Goal: Task Accomplishment & Management: Complete application form

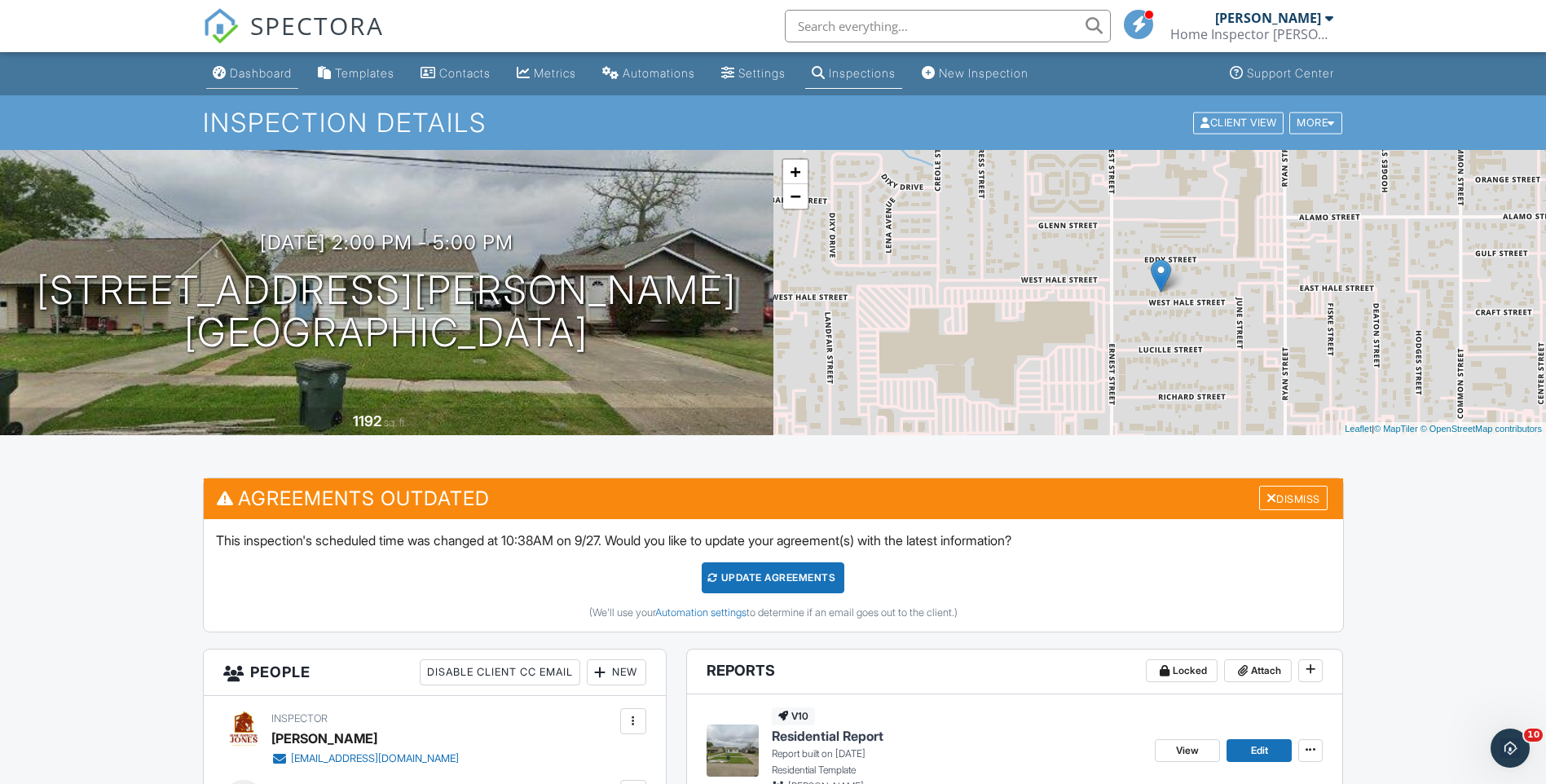
click at [268, 77] on div "Dashboard" at bounding box center [261, 73] width 62 height 14
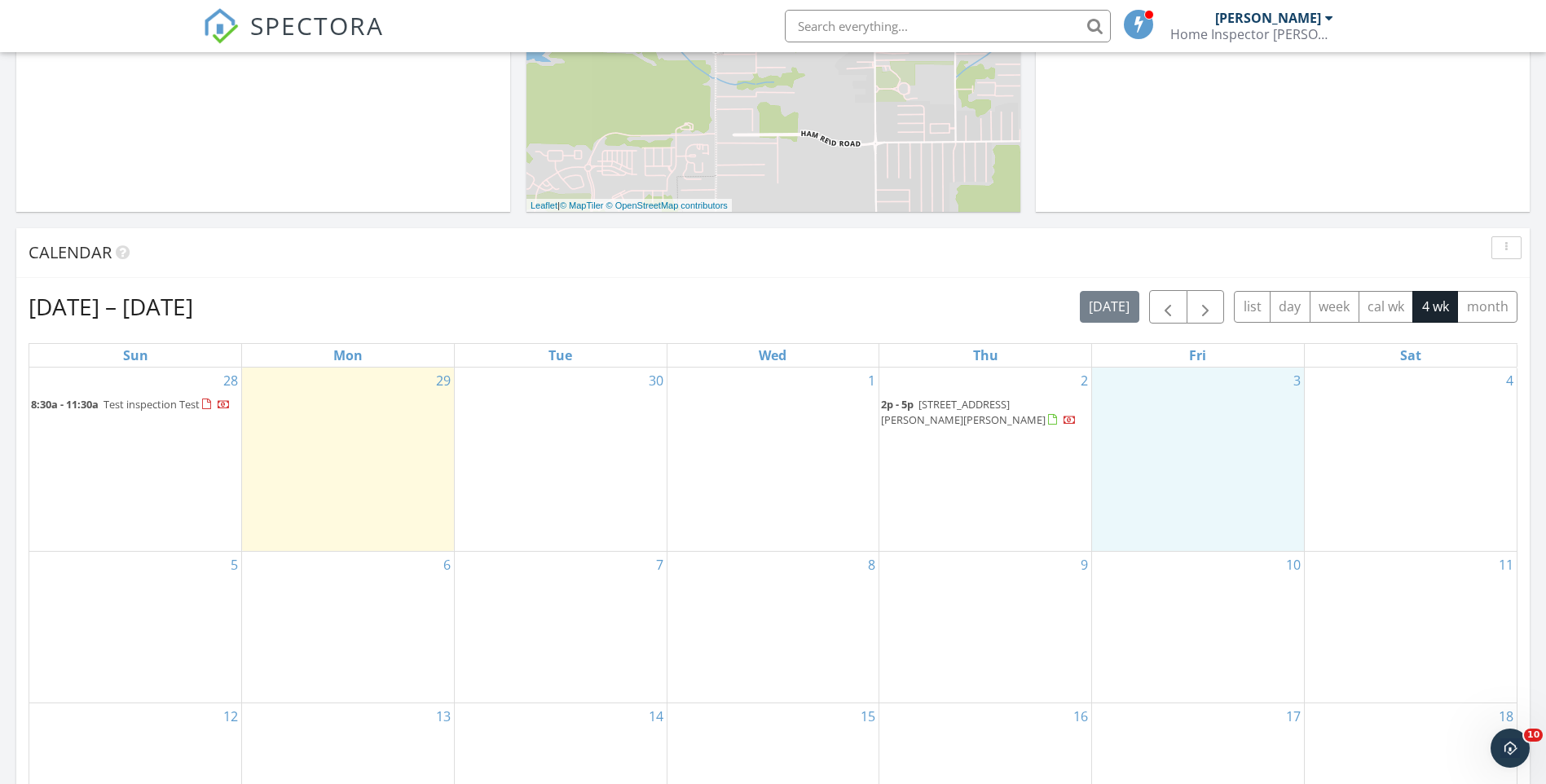
click at [1181, 419] on div "3" at bounding box center [1198, 459] width 212 height 183
click at [1199, 355] on link "Inspection" at bounding box center [1197, 351] width 84 height 26
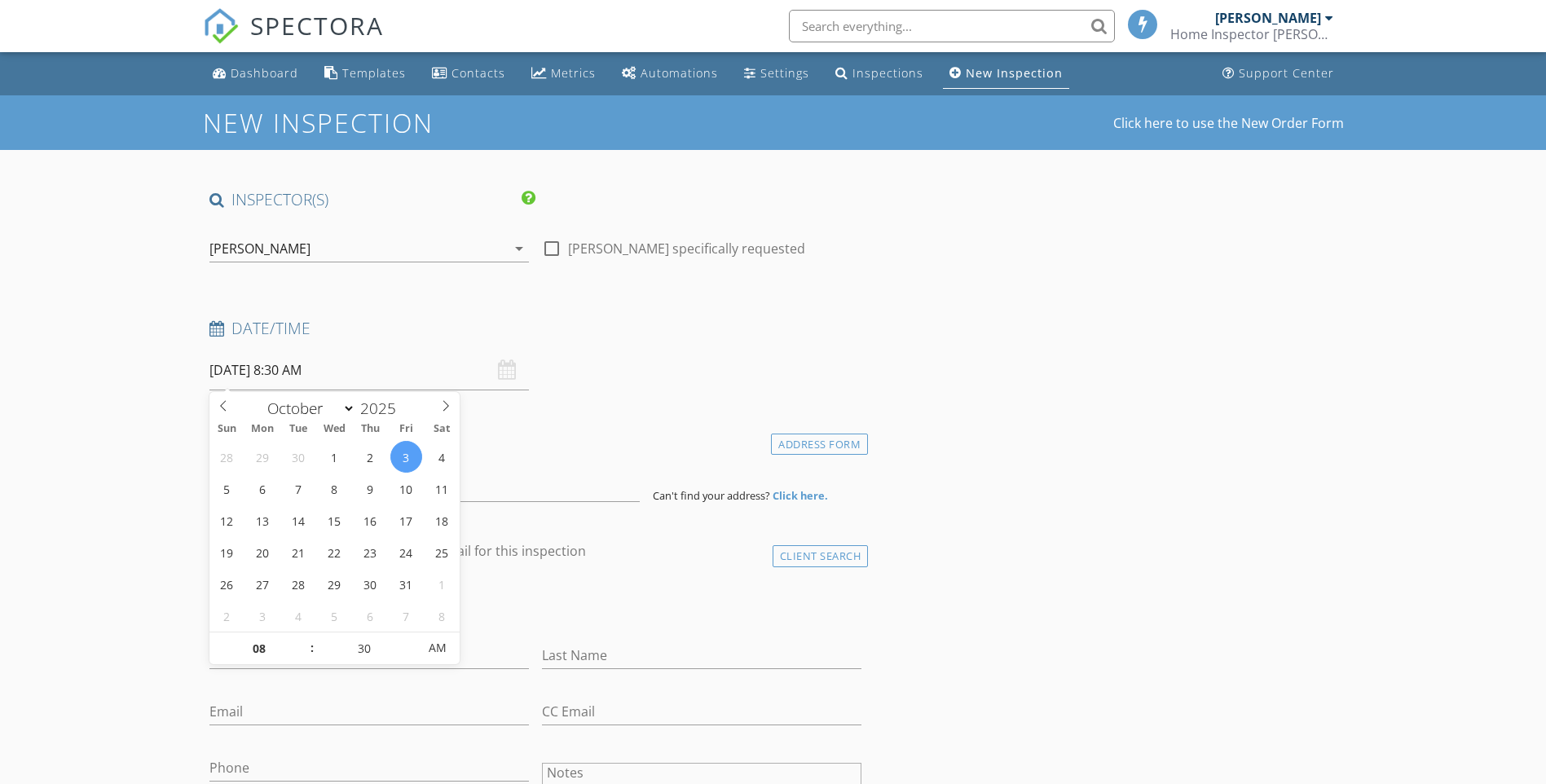
drag, startPoint x: 360, startPoint y: 377, endPoint x: 350, endPoint y: 439, distance: 62.8
click at [362, 379] on input "10/03/2025 8:30 AM" at bounding box center [369, 370] width 319 height 40
type input "09"
type input "10/03/2025 9:30 AM"
click at [308, 639] on span at bounding box center [303, 640] width 11 height 16
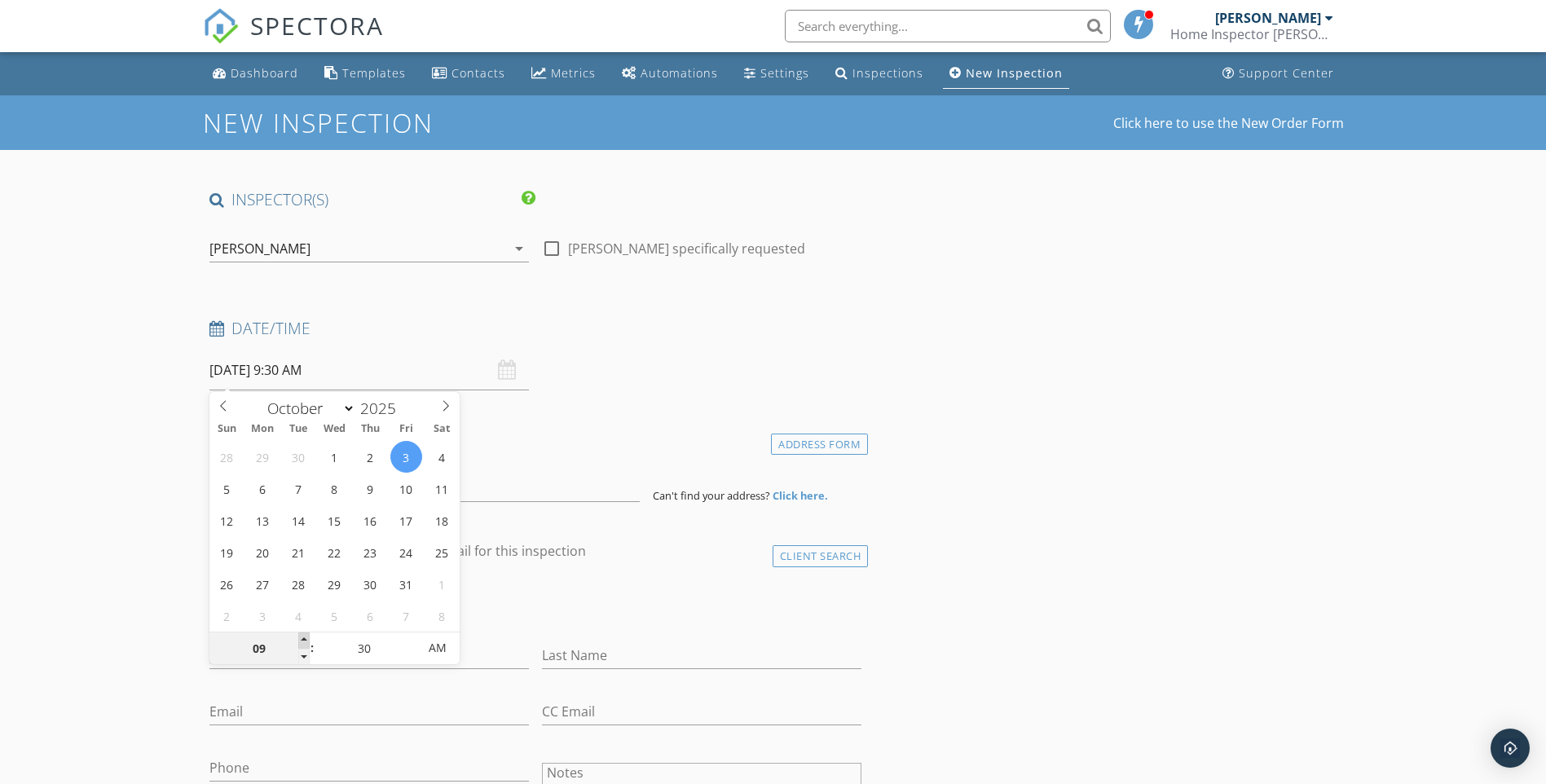
type input "10"
type input "10/03/2025 10:30 AM"
click at [308, 639] on span at bounding box center [303, 640] width 11 height 16
type input "11"
type input "10/03/2025 11:30 AM"
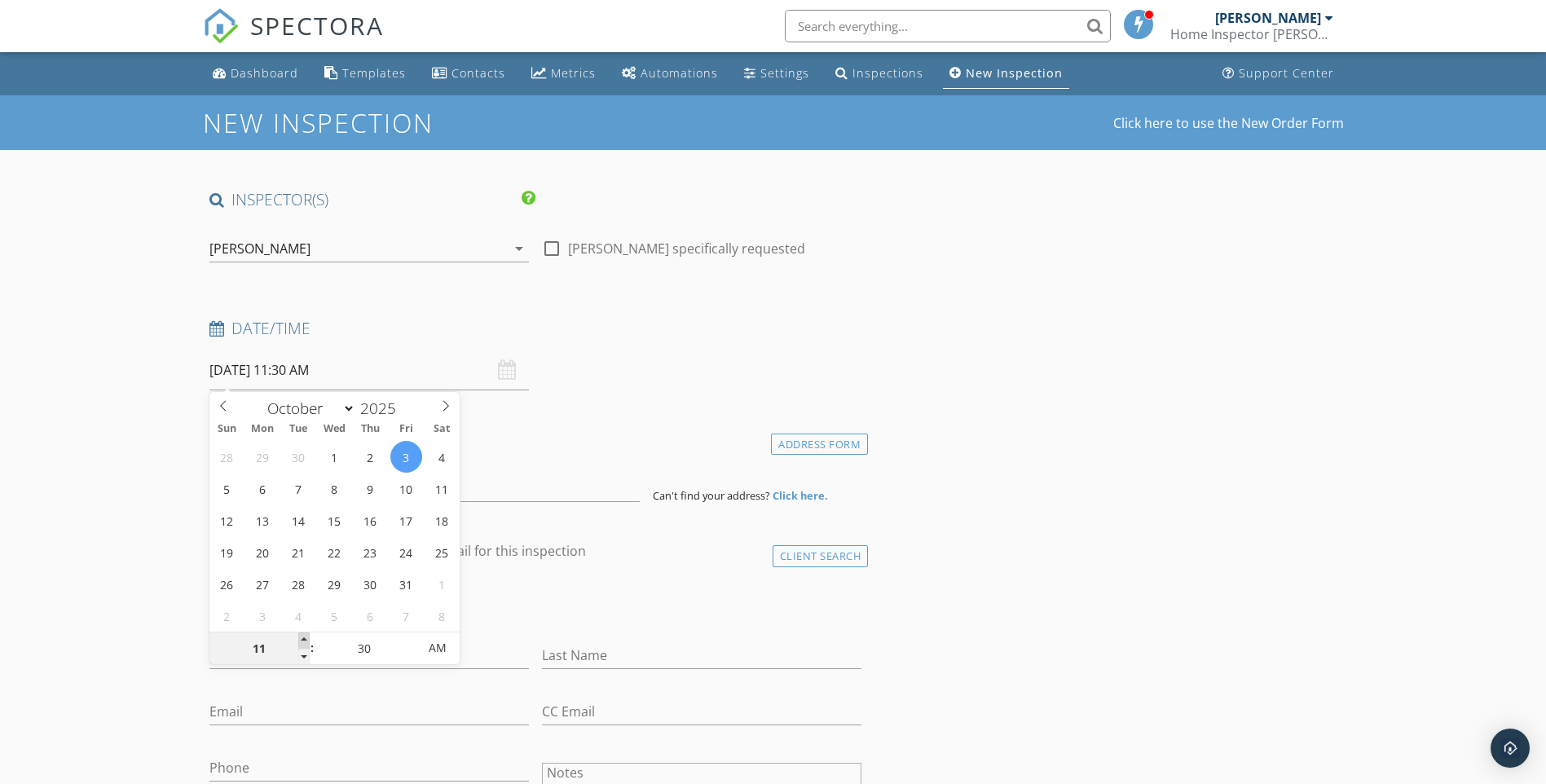
click at [308, 639] on span at bounding box center [303, 640] width 11 height 16
type input "12"
type input "10/03/2025 12:30 PM"
click at [308, 639] on span at bounding box center [303, 640] width 11 height 16
type input "01"
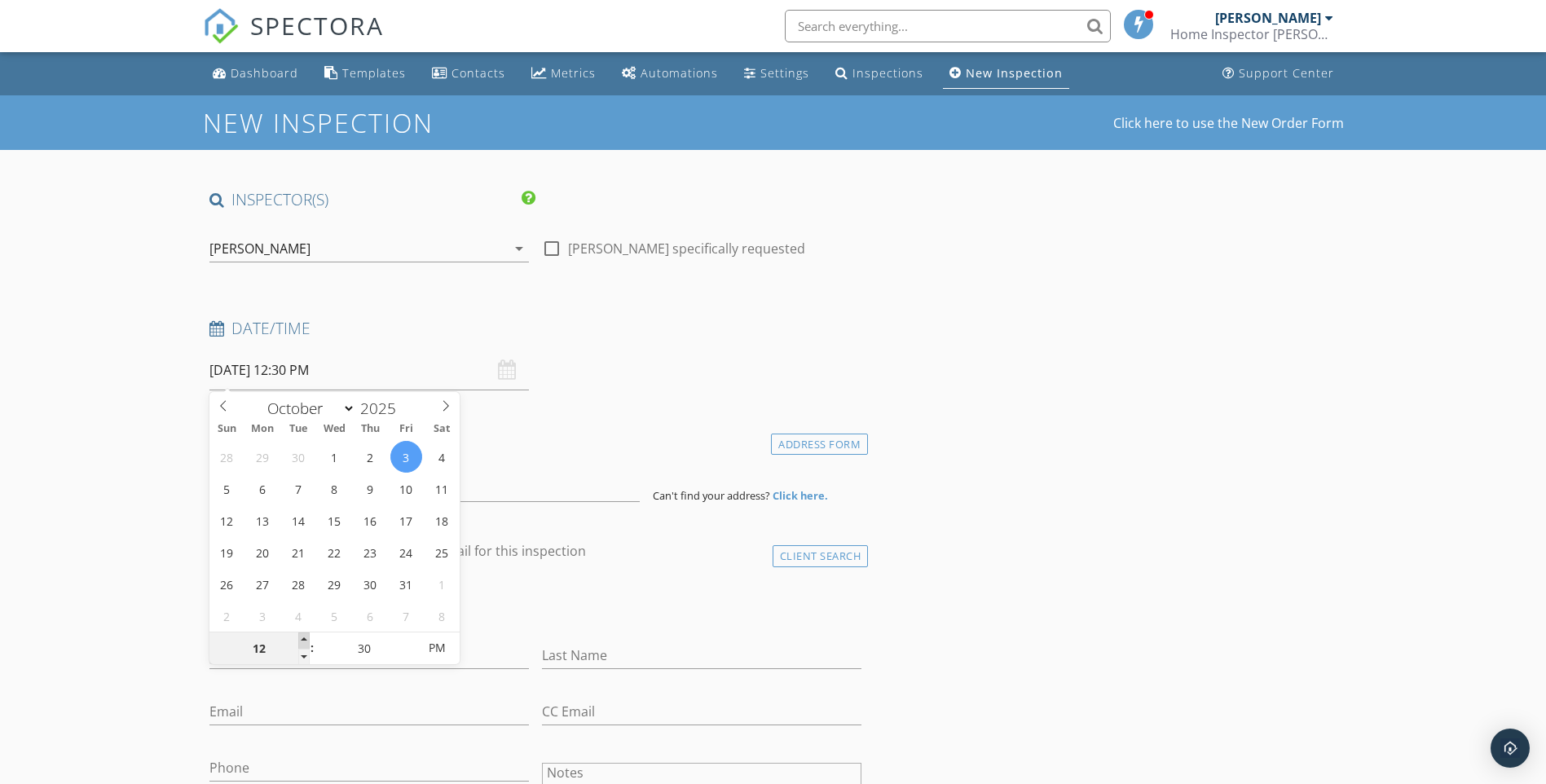
type input "10/03/2025 1:30 PM"
click at [308, 639] on span at bounding box center [303, 640] width 11 height 16
type input "02"
type input "10/03/2025 2:30 PM"
click at [308, 639] on span at bounding box center [303, 640] width 11 height 16
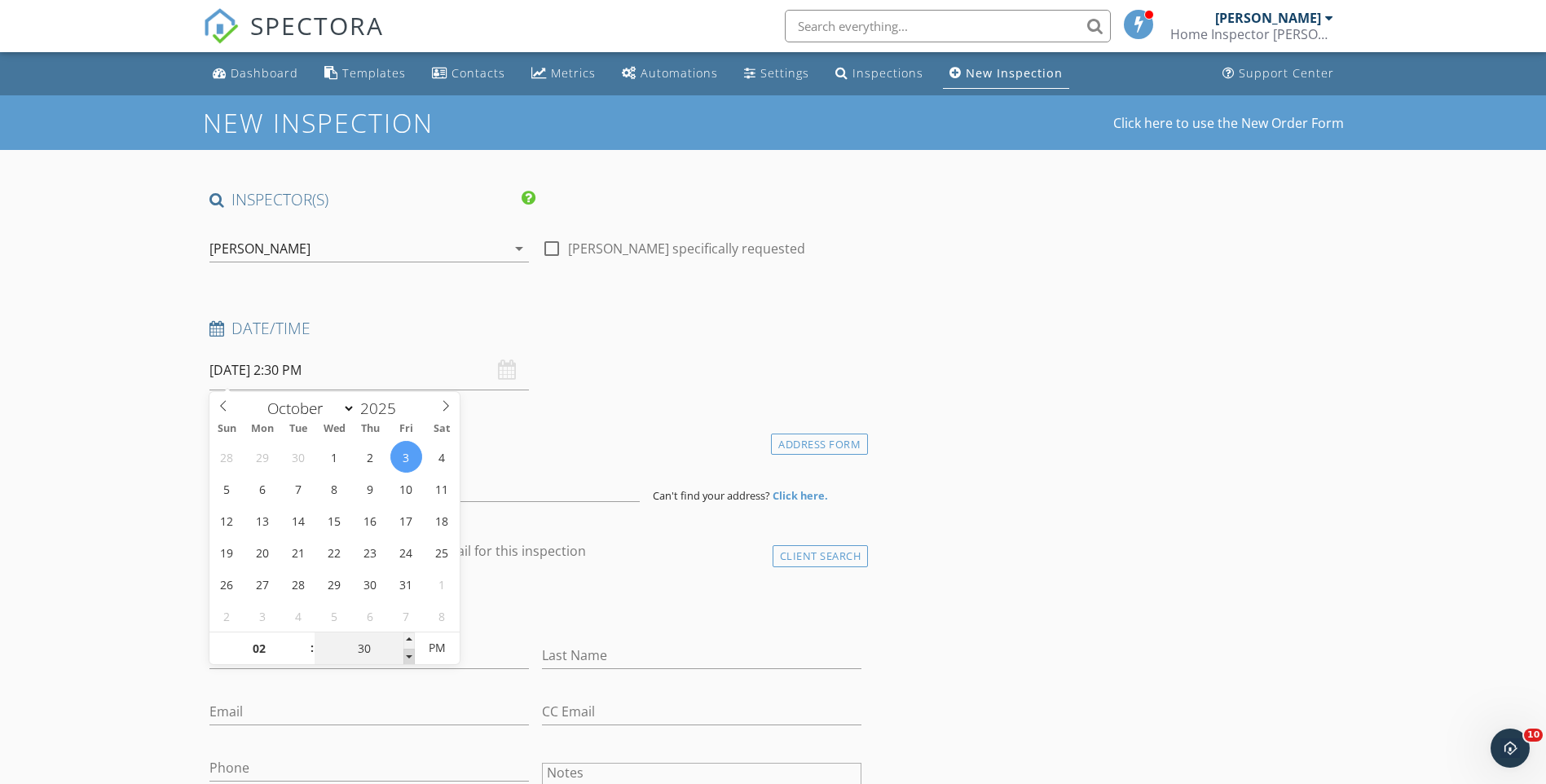
type input "25"
type input "10/03/2025 2:25 PM"
click at [409, 654] on span at bounding box center [408, 657] width 11 height 16
type input "20"
type input "10/03/2025 2:20 PM"
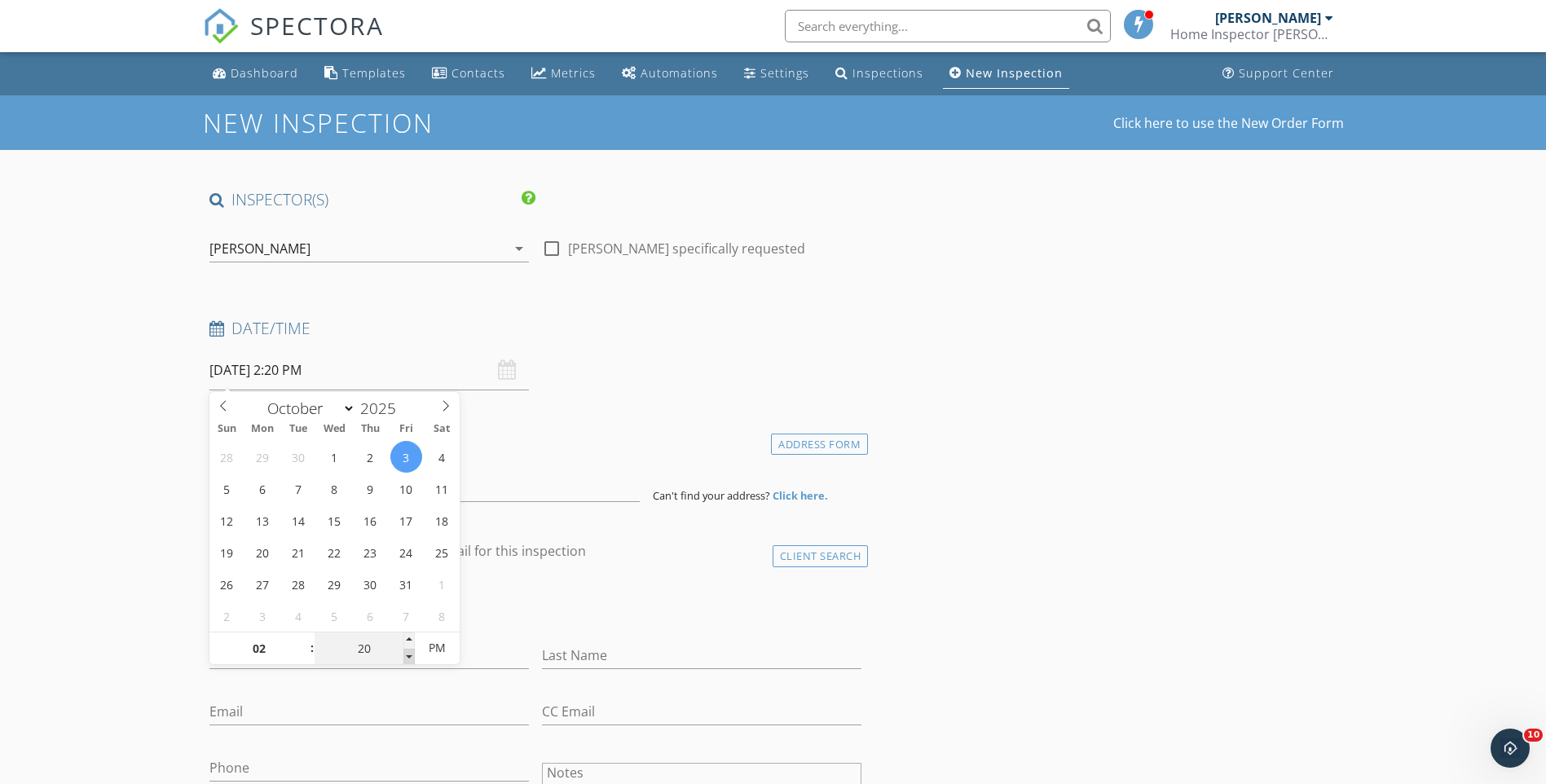
click at [409, 654] on span at bounding box center [408, 657] width 11 height 16
type input "15"
type input "10/03/2025 2:15 PM"
click at [410, 654] on span at bounding box center [408, 657] width 11 height 16
type input "10"
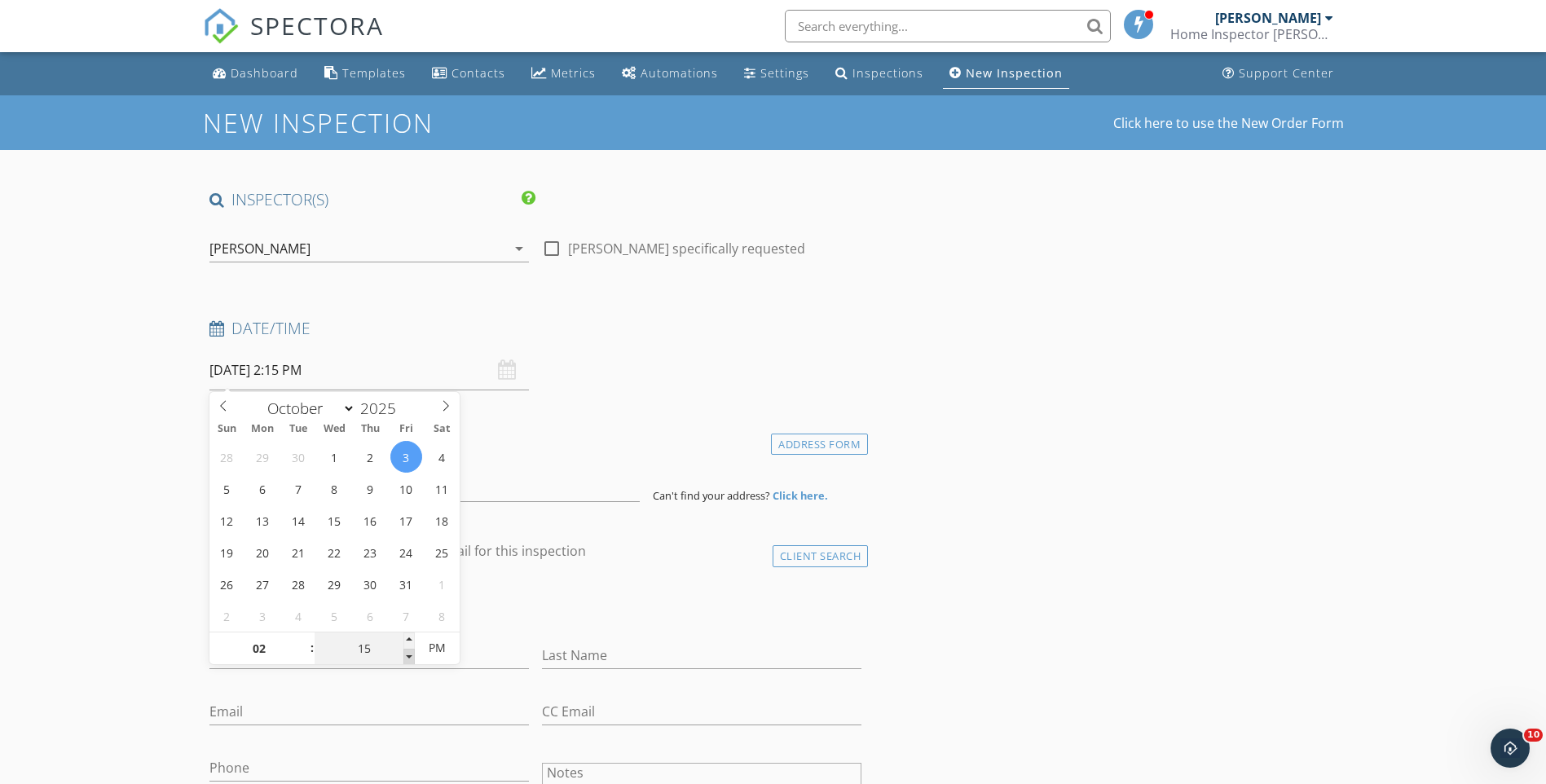
type input "10/03/2025 2:10 PM"
click at [410, 654] on span at bounding box center [408, 657] width 11 height 16
type input "05"
type input "10/03/2025 2:05 PM"
click at [410, 654] on span at bounding box center [408, 657] width 11 height 16
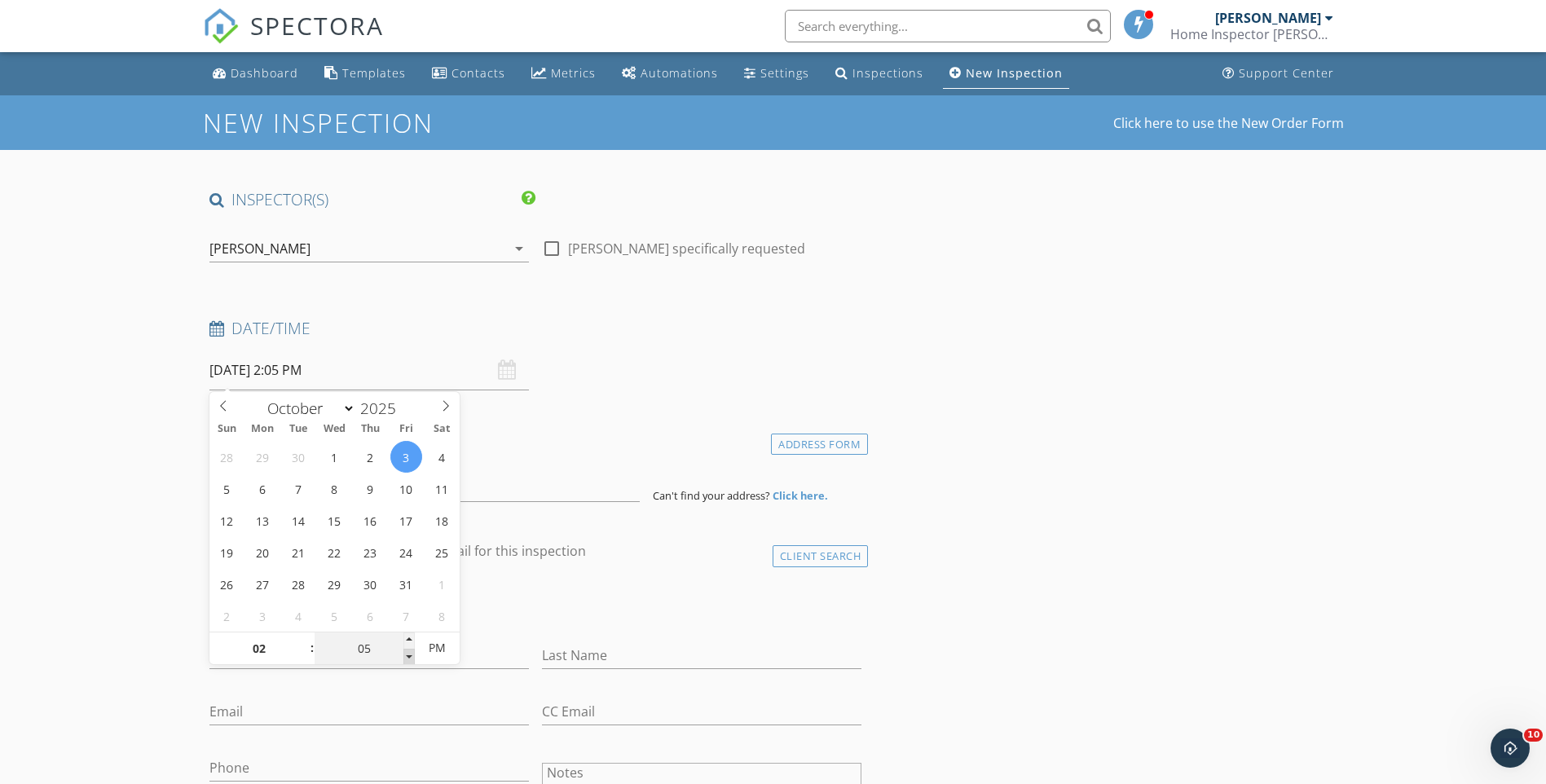
type input "00"
type input "[DATE] 2:00 PM"
click at [410, 654] on span at bounding box center [408, 657] width 11 height 16
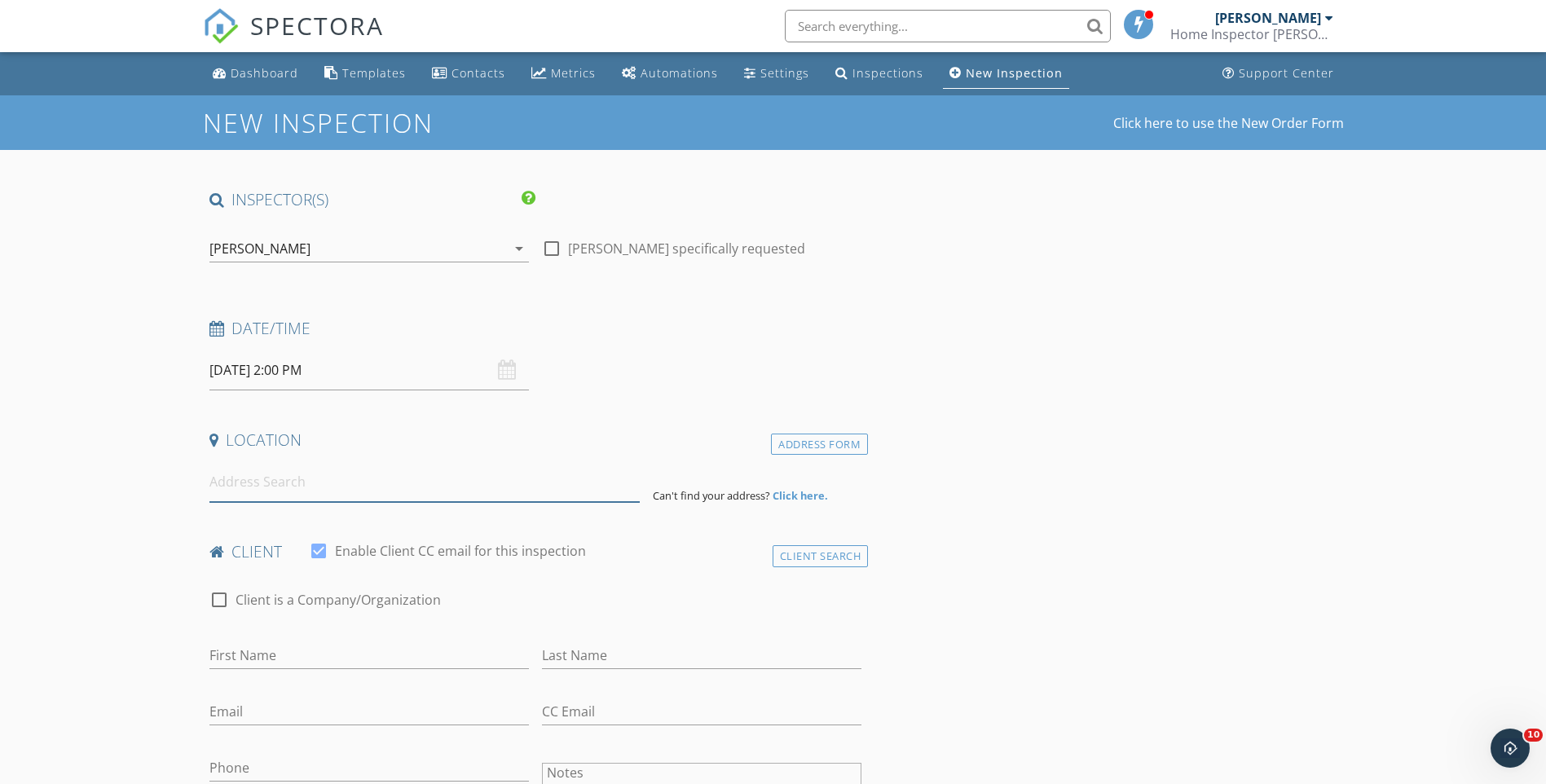
click at [332, 494] on input at bounding box center [424, 482] width 430 height 40
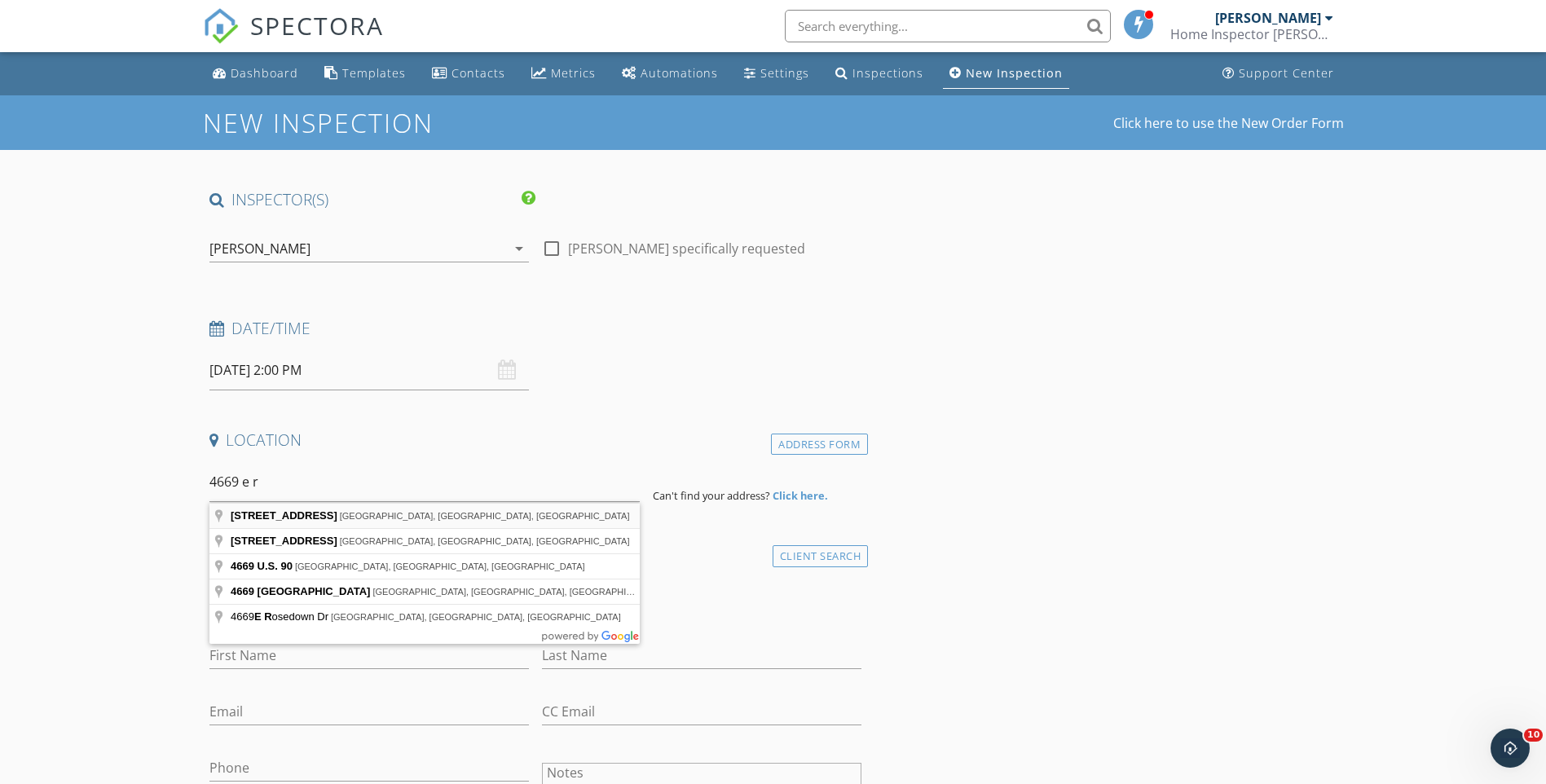
type input "4669 East Ridge Road, Lake Charles, LA, USA"
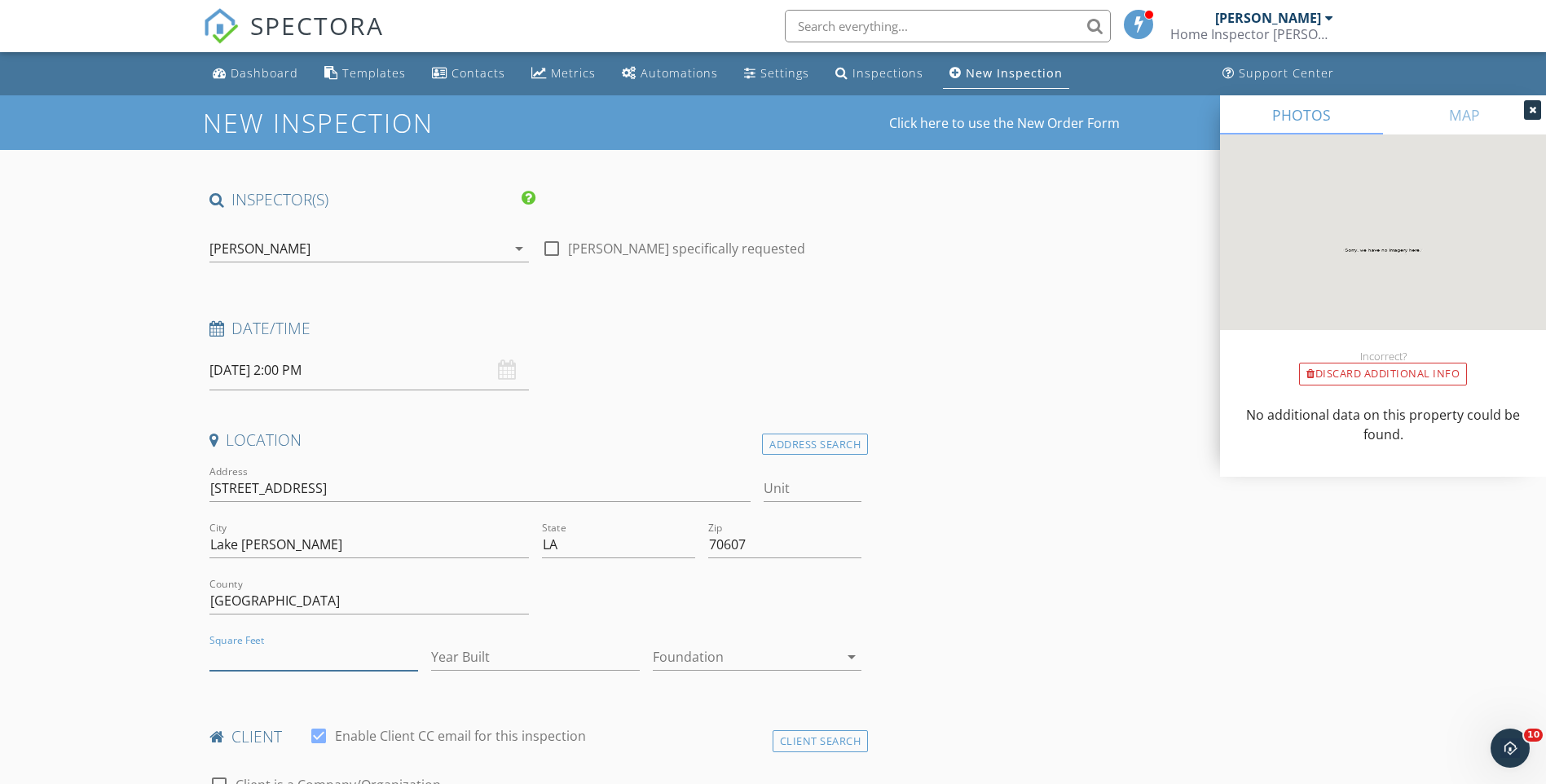
click at [260, 655] on input "Square Feet" at bounding box center [313, 657] width 209 height 26
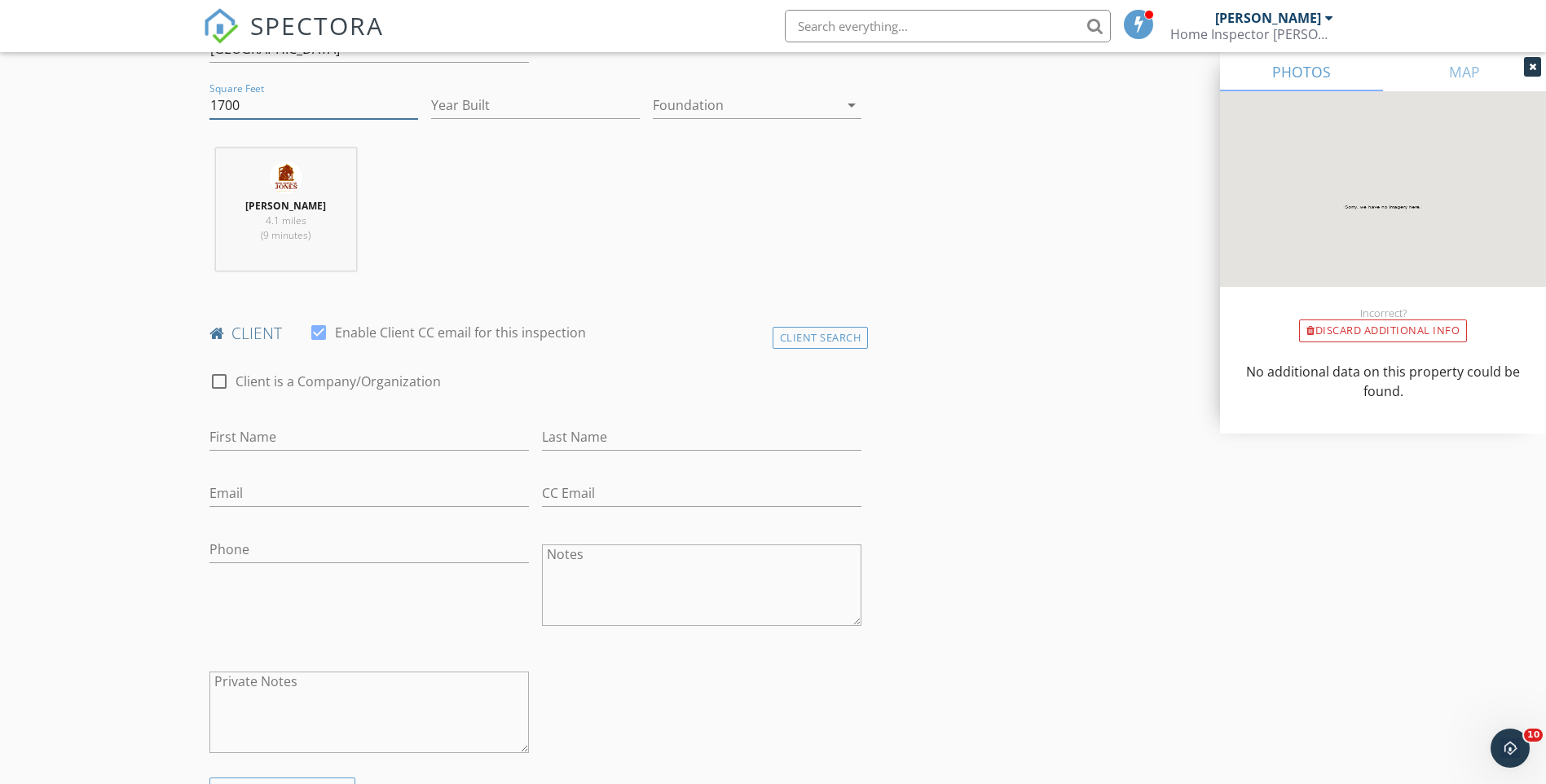
scroll to position [571, 0]
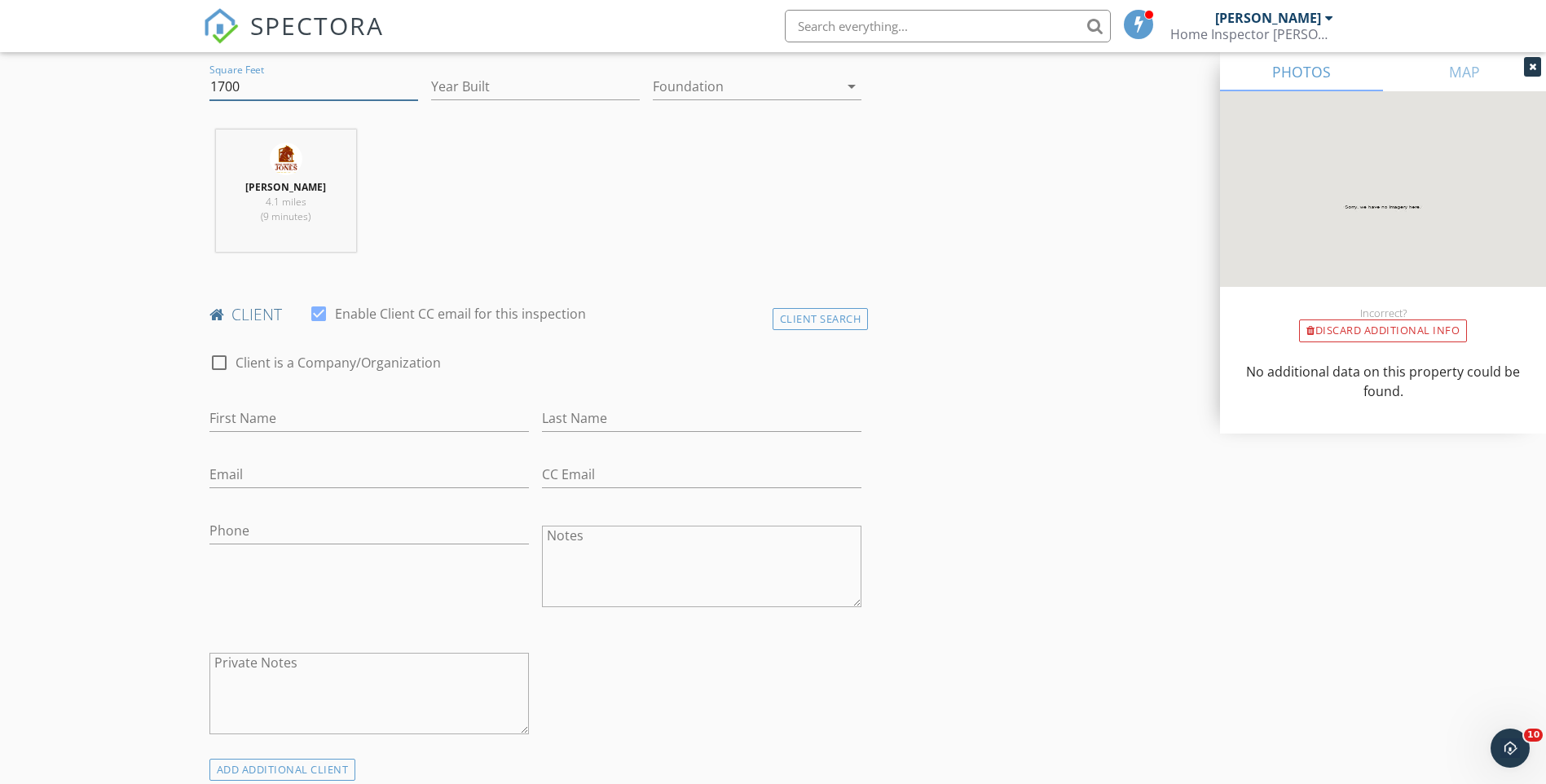
type input "1700"
click at [345, 424] on input "First Name" at bounding box center [369, 418] width 319 height 26
type input "[PERSON_NAME]"
click at [269, 471] on input "ckmagana@gmail.com" at bounding box center [369, 474] width 319 height 26
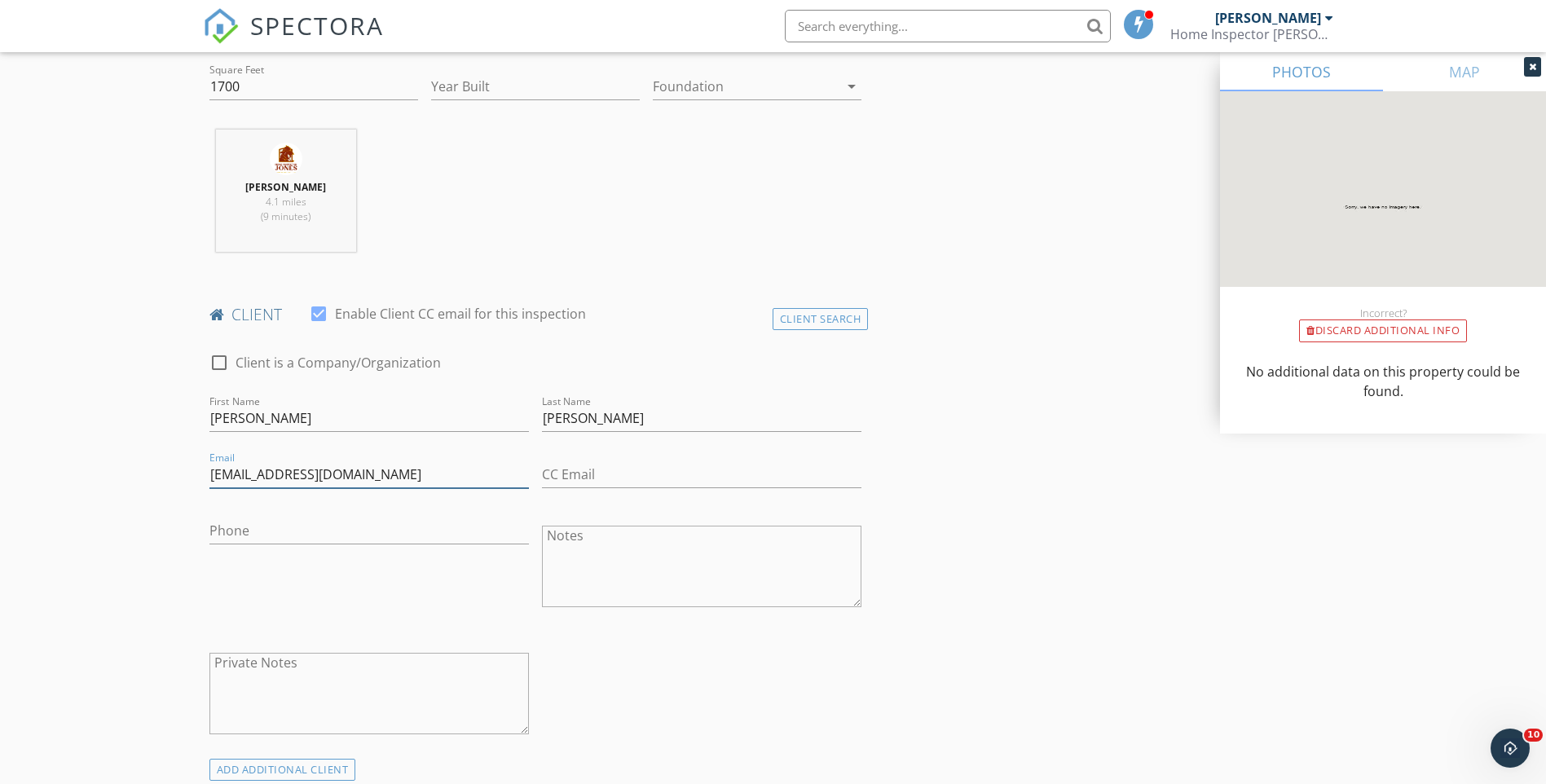
type input "[EMAIL_ADDRESS][DOMAIN_NAME]"
click at [310, 526] on input "Phone" at bounding box center [369, 531] width 319 height 26
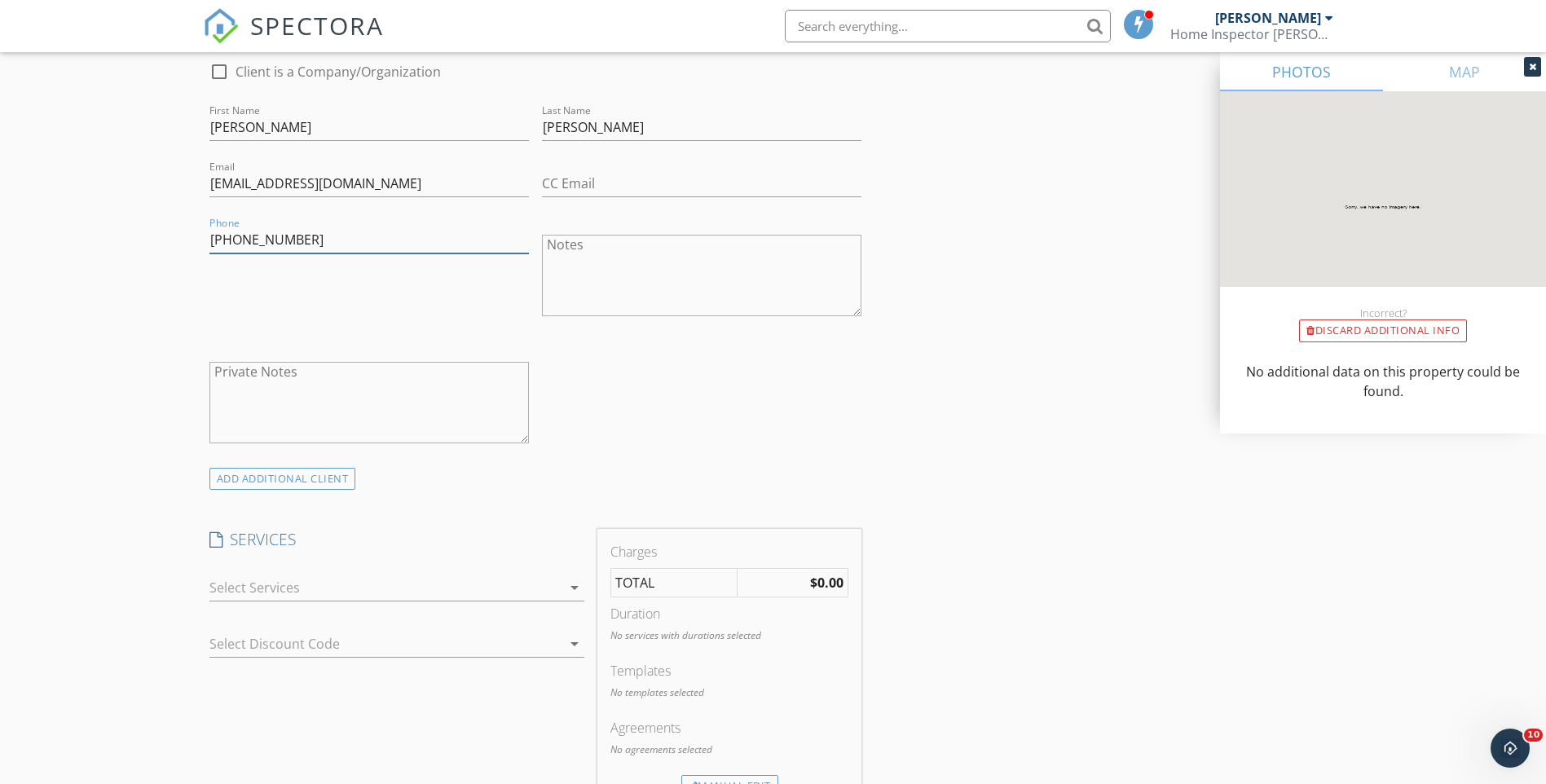
scroll to position [1059, 0]
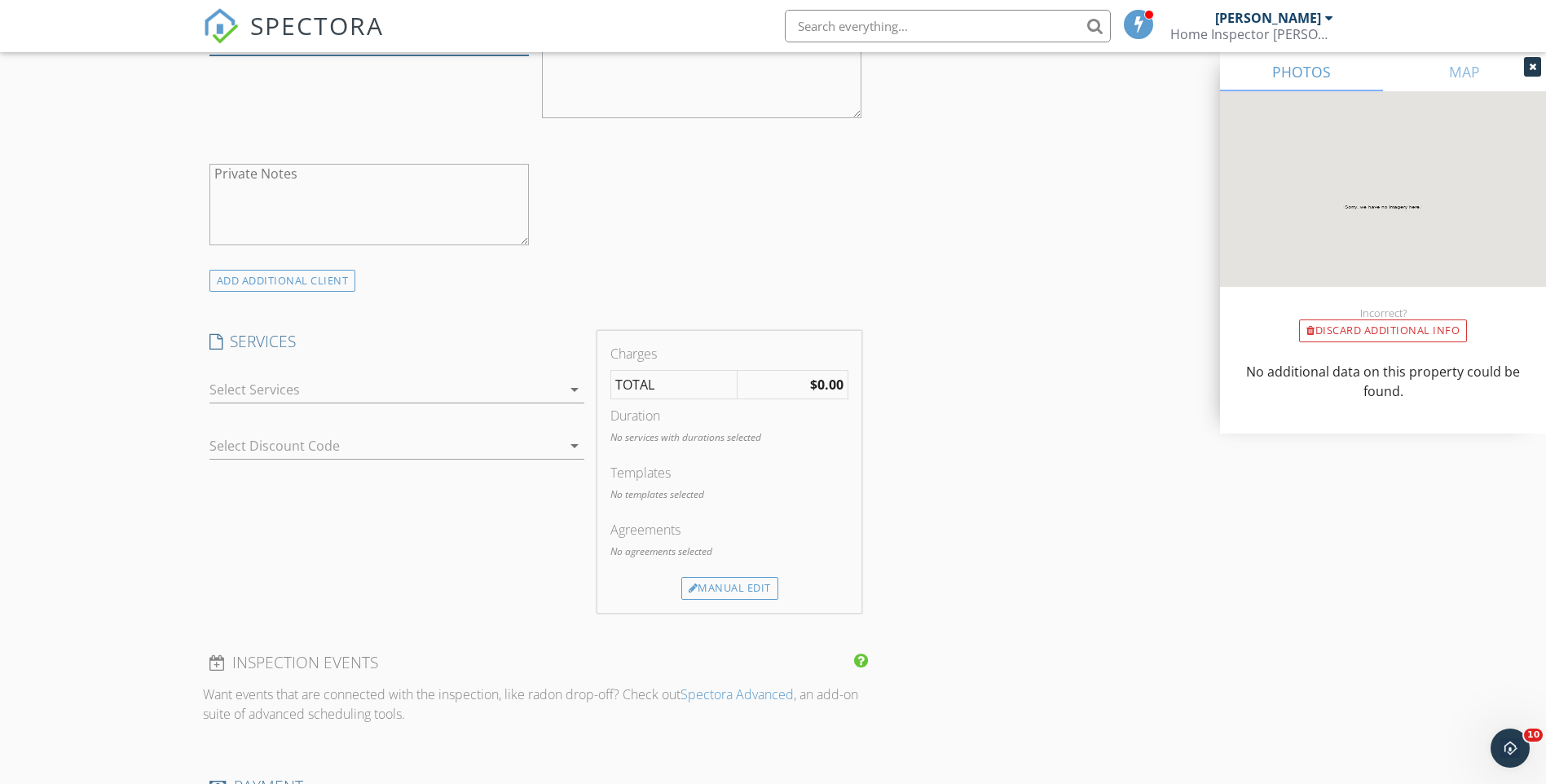
type input "[PHONE_NUMBER]"
click at [269, 397] on div at bounding box center [385, 390] width 352 height 26
click at [269, 397] on div "check_box_outline_blank Property Inspection Photos of Site check_box_outline_bl…" at bounding box center [396, 393] width 375 height 53
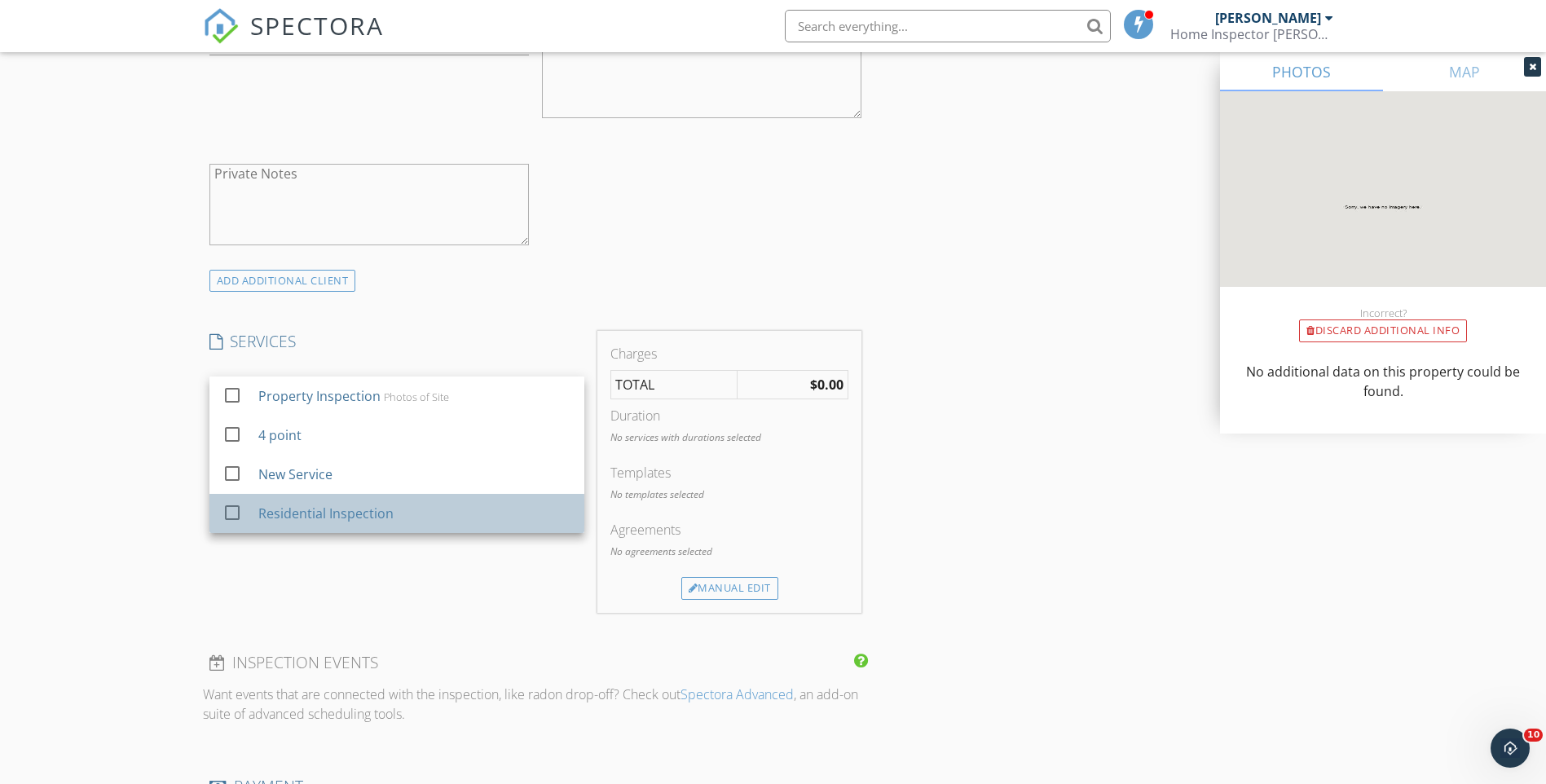
click at [304, 519] on div "Residential Inspection" at bounding box center [325, 513] width 135 height 19
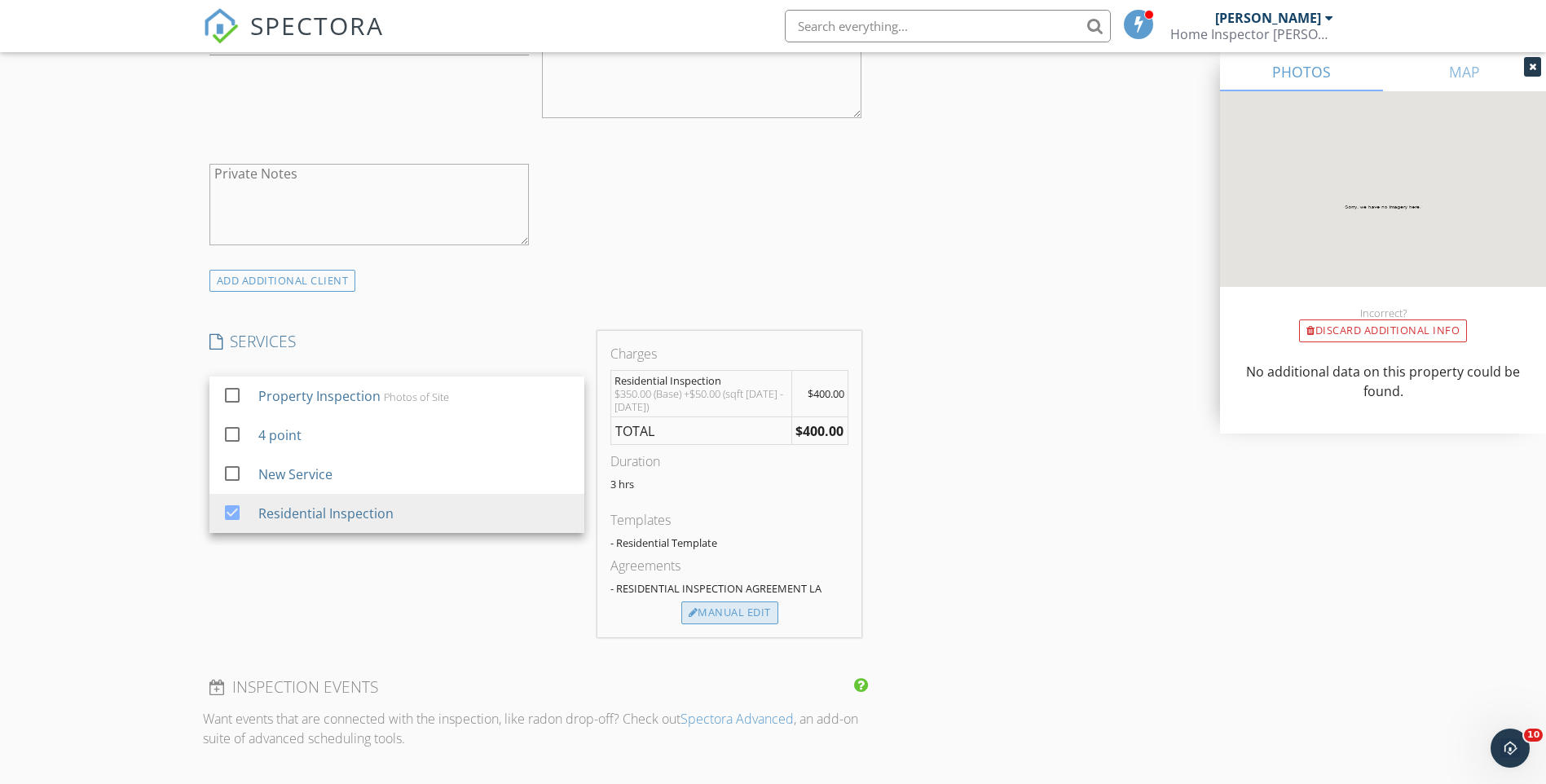
click at [713, 619] on div "Manual Edit" at bounding box center [730, 613] width 97 height 23
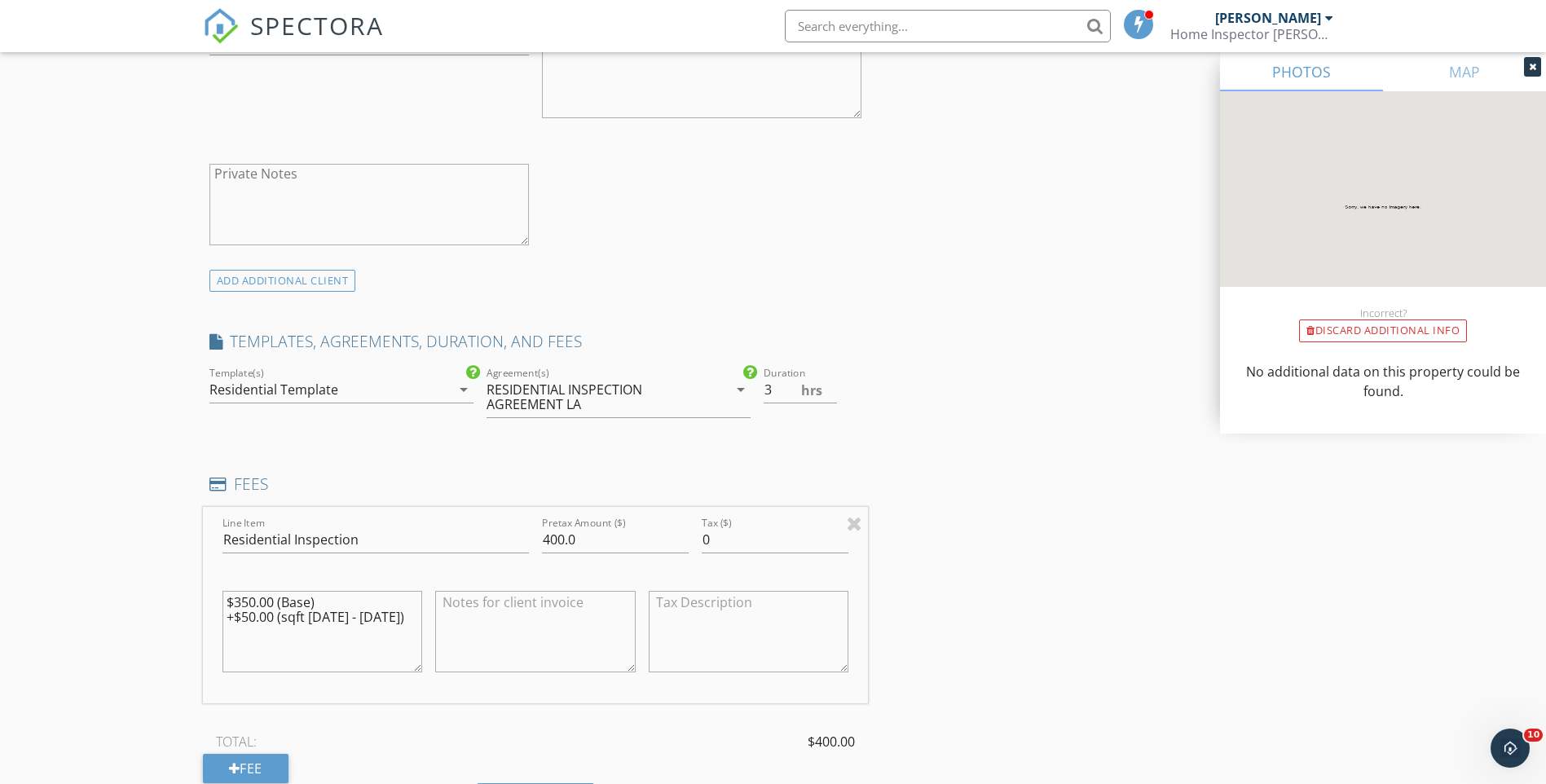
click at [292, 396] on div "Residential Template" at bounding box center [273, 389] width 129 height 15
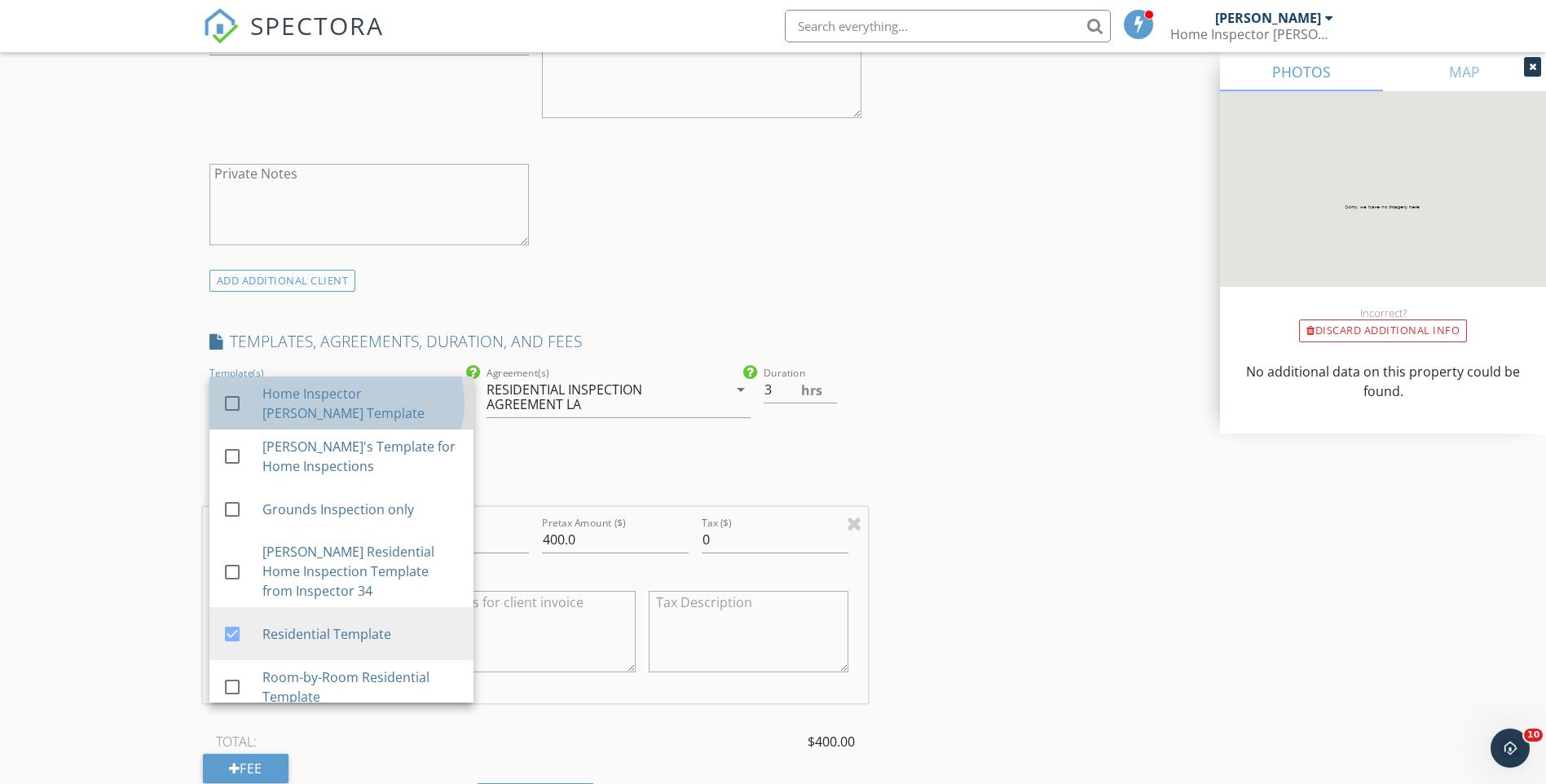
click at [345, 408] on div "Home Inspector [PERSON_NAME] Template" at bounding box center [361, 403] width 198 height 39
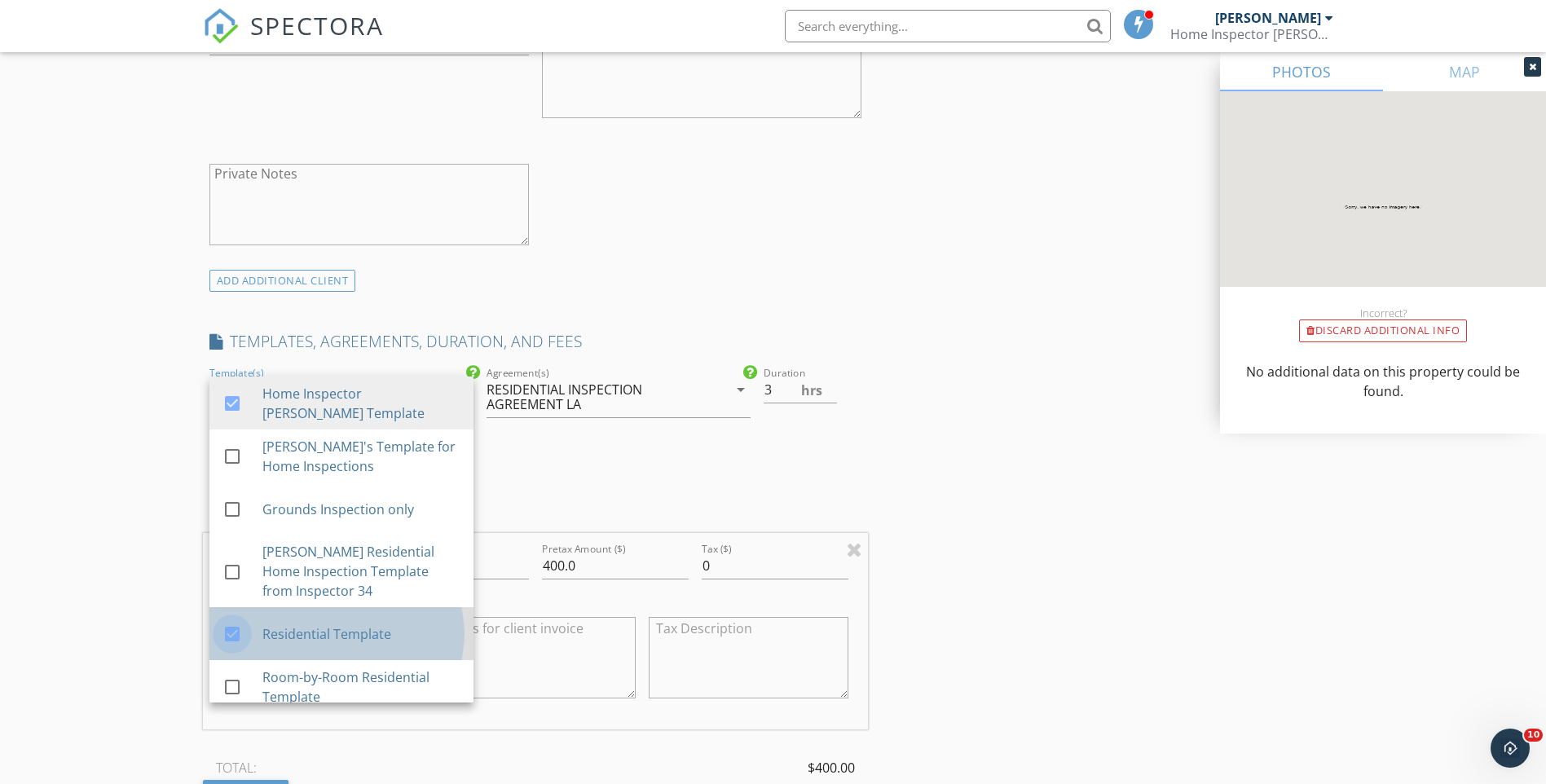
click at [237, 634] on div at bounding box center [232, 633] width 27 height 27
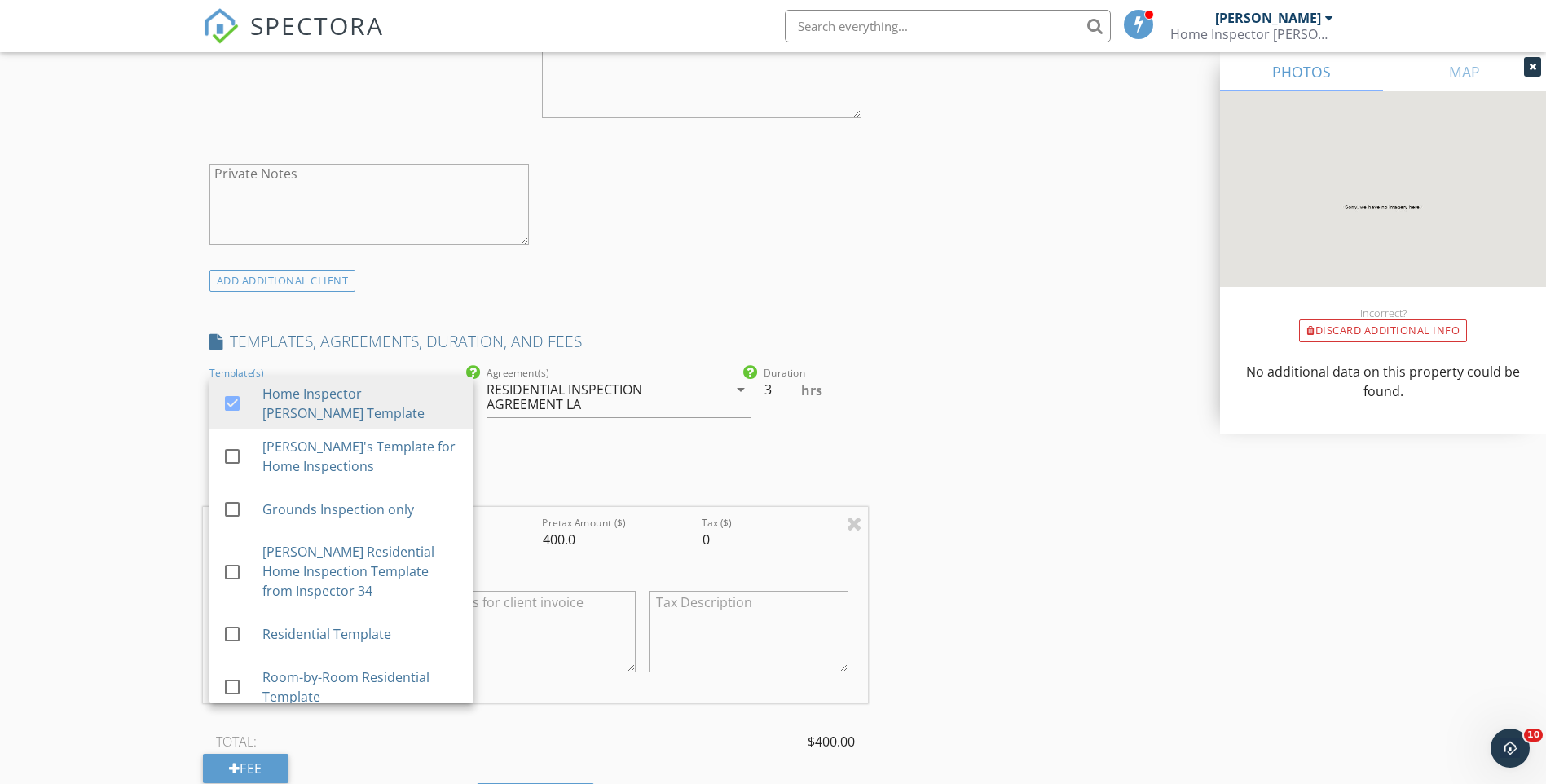
click at [631, 471] on div "INSPECTOR(S) check_box Eric Jones PRIMARY Eric Jones arrow_drop_down check_box_…" at bounding box center [535, 578] width 666 height 2896
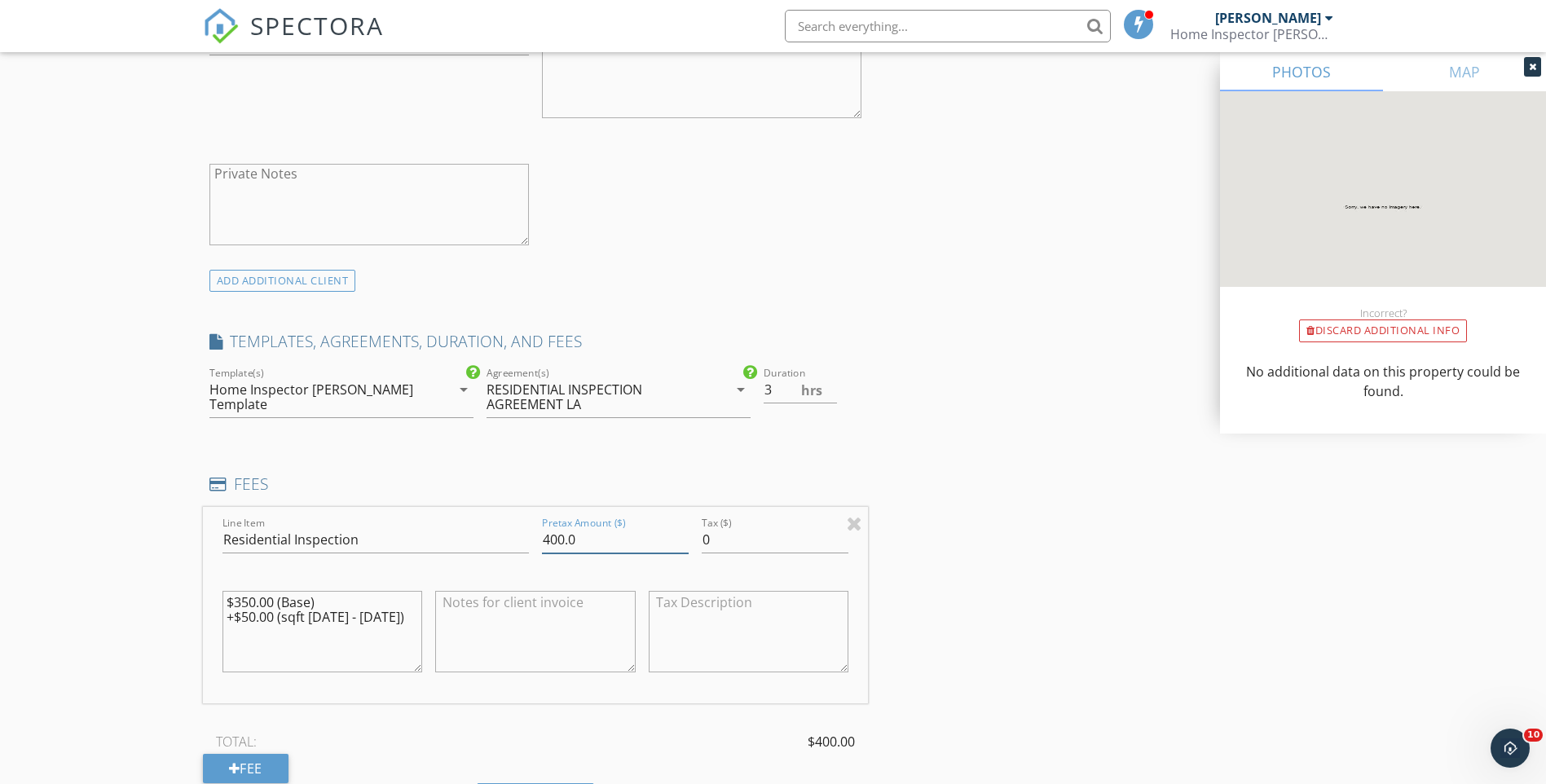
drag, startPoint x: 578, startPoint y: 540, endPoint x: 517, endPoint y: 571, distance: 68.4
click at [517, 571] on div "Line Item Residential Inspection Pretax Amount ($) 400.0 Tax ($) 0 $350.00 (Bas…" at bounding box center [535, 605] width 666 height 197
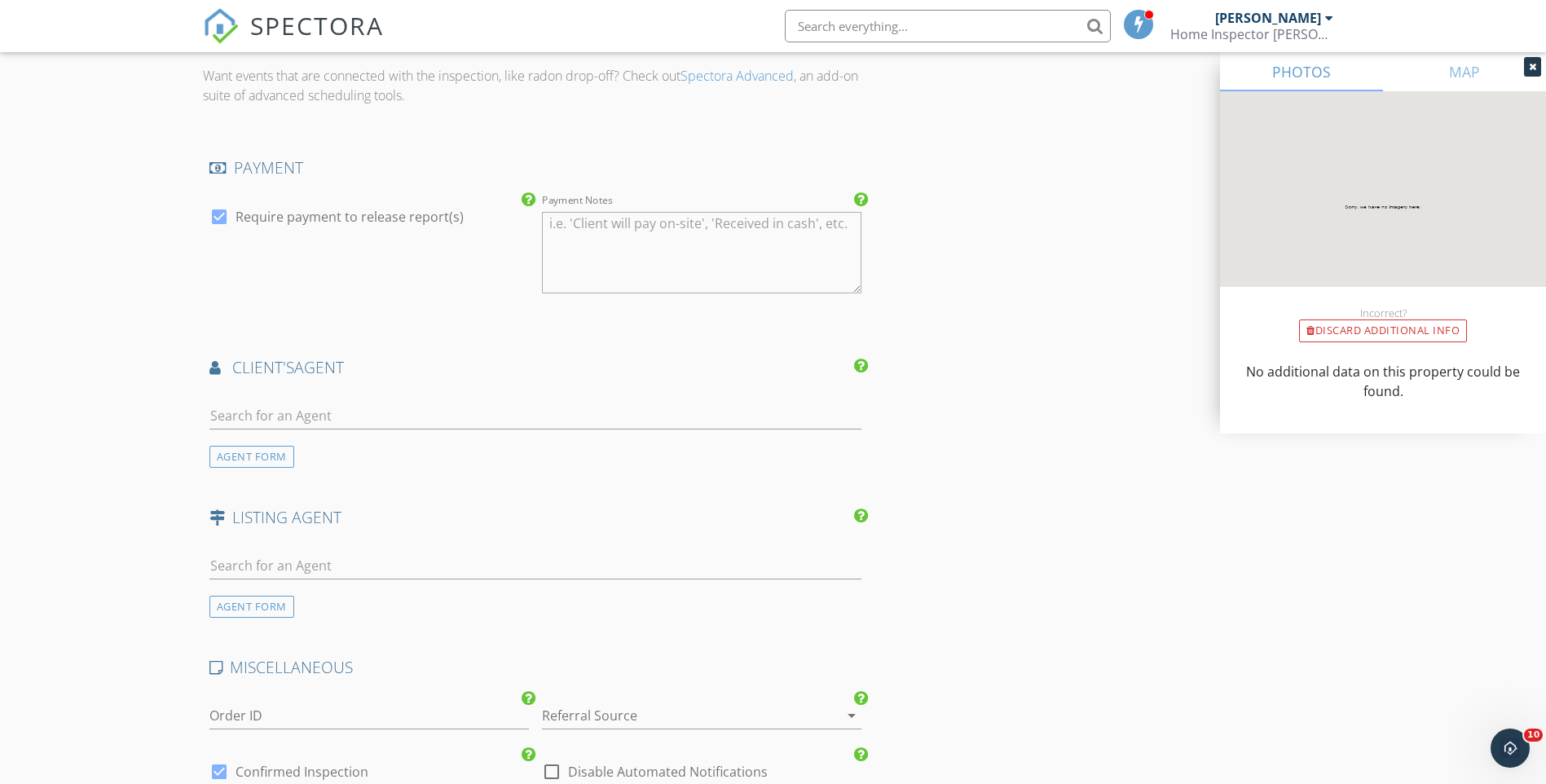
scroll to position [1874, 0]
type input "425.00"
click at [311, 408] on input "text" at bounding box center [535, 412] width 653 height 26
click at [250, 450] on div "AGENT FORM" at bounding box center [251, 452] width 85 height 22
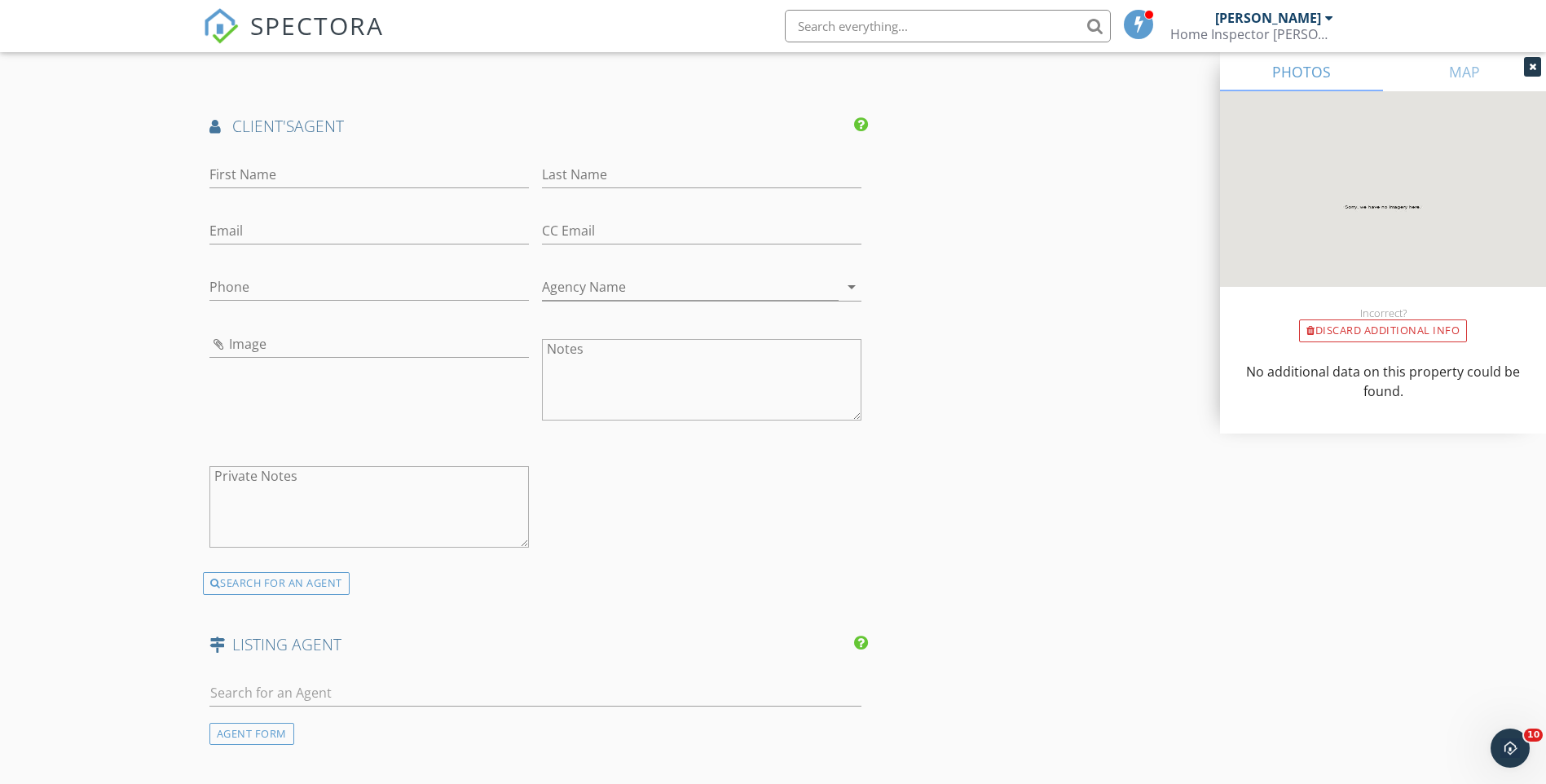
scroll to position [2119, 0]
click at [311, 572] on div "SEARCH FOR AN AGENT" at bounding box center [276, 576] width 146 height 23
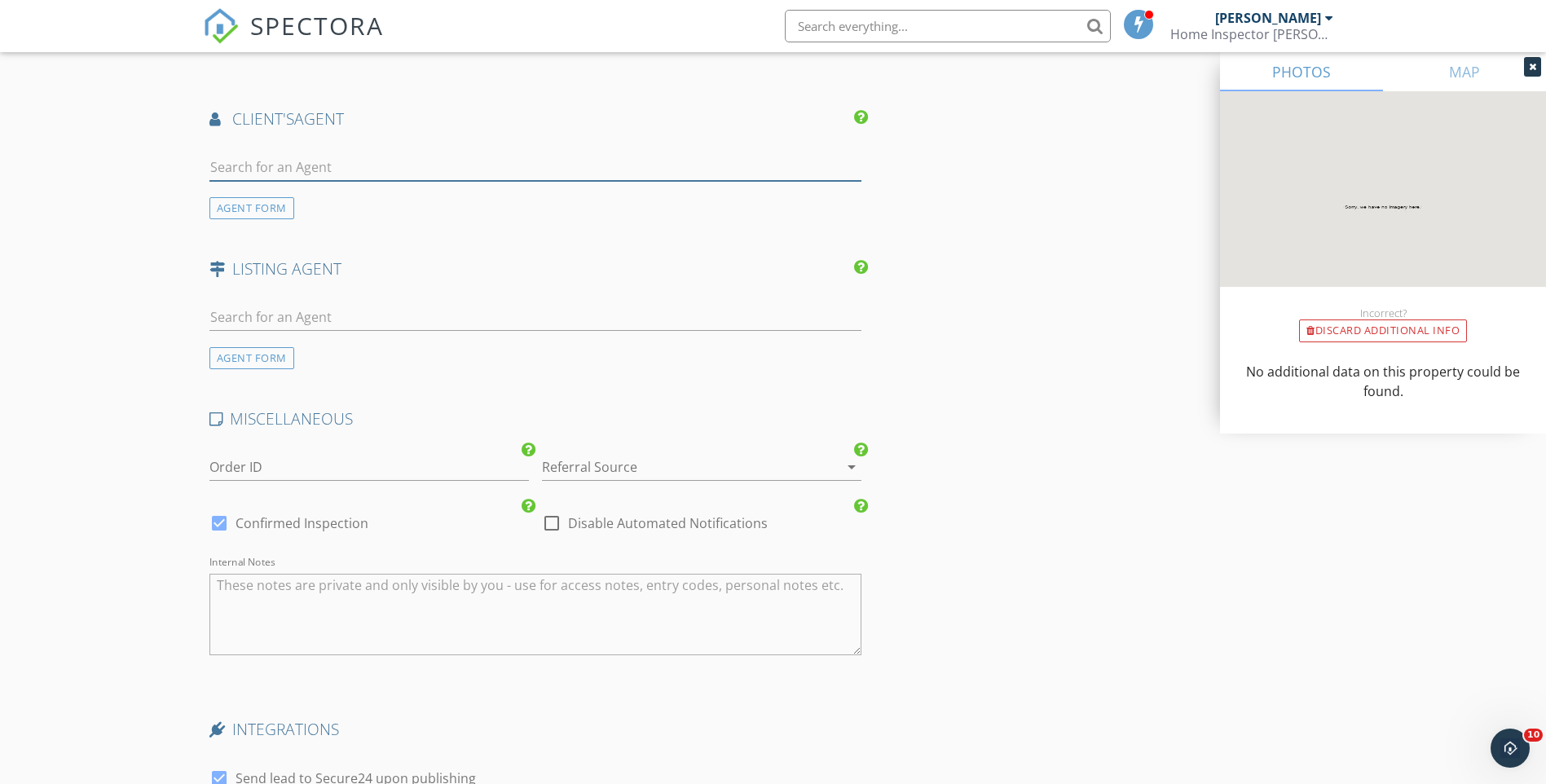
click at [289, 161] on input "text" at bounding box center [535, 168] width 653 height 26
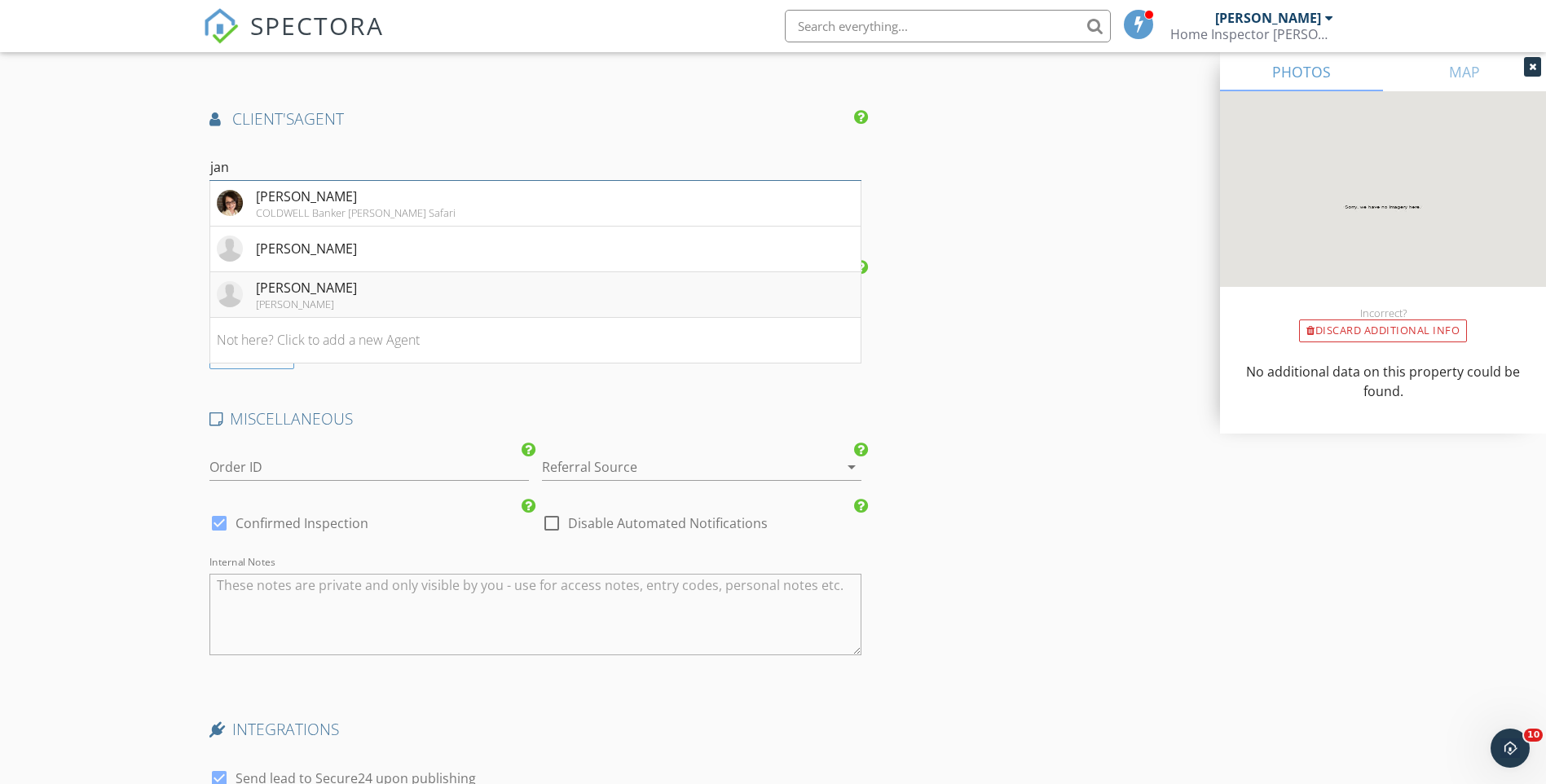
type input "jan"
click at [318, 301] on div "[PERSON_NAME]" at bounding box center [306, 303] width 101 height 13
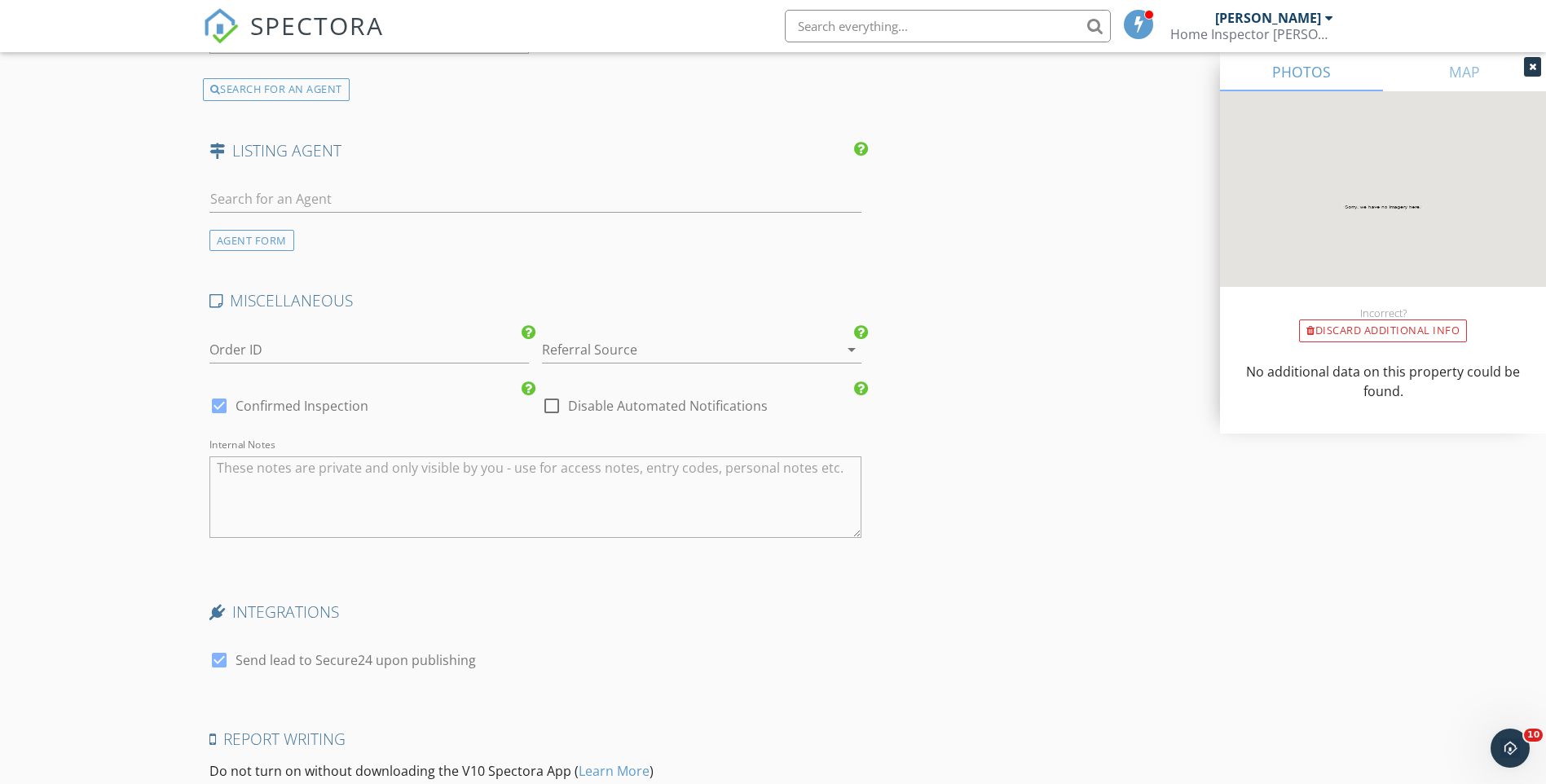
scroll to position [2807, 0]
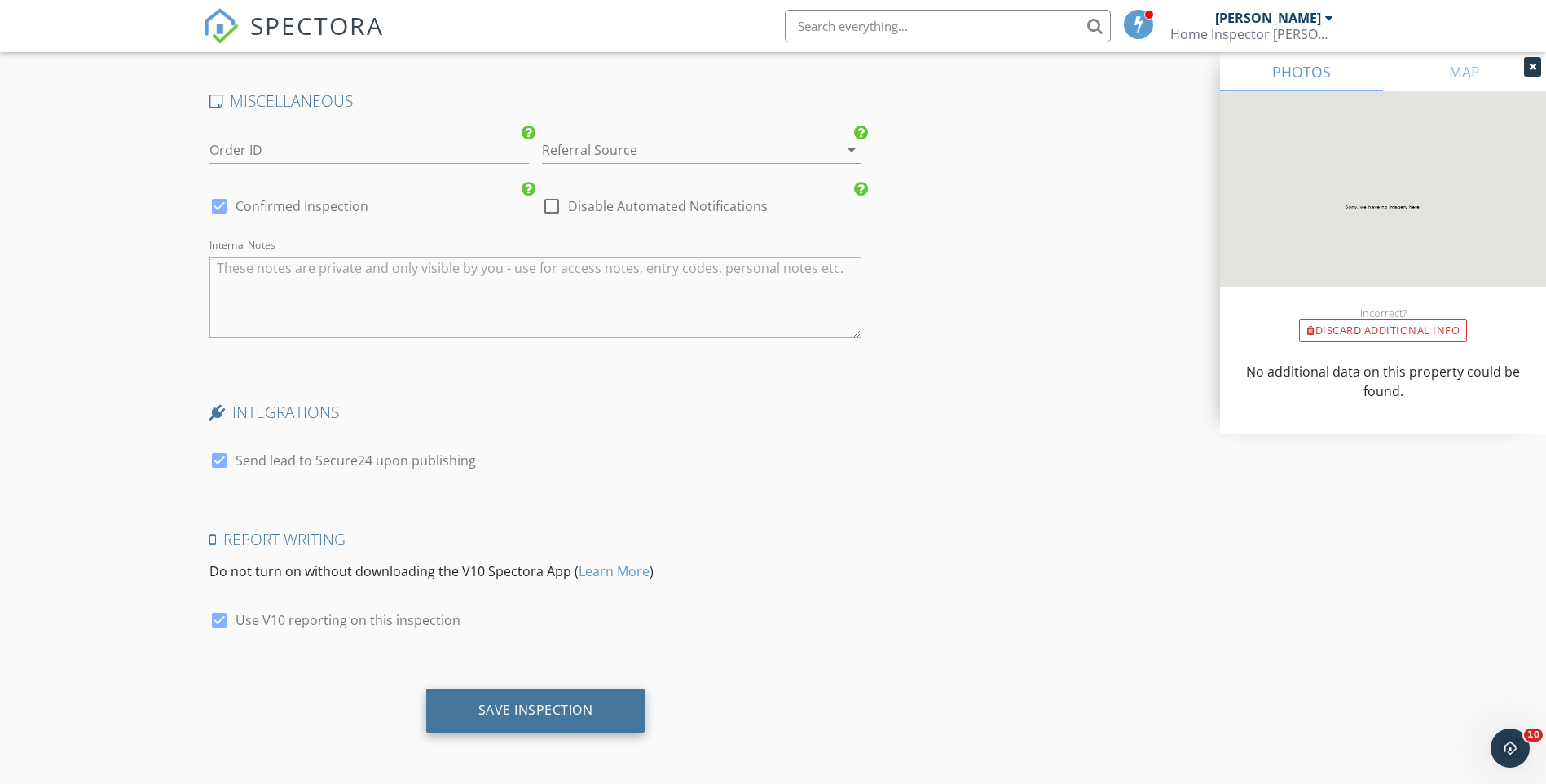
click at [519, 719] on div "Save Inspection" at bounding box center [535, 711] width 220 height 44
